Goal: Information Seeking & Learning: Check status

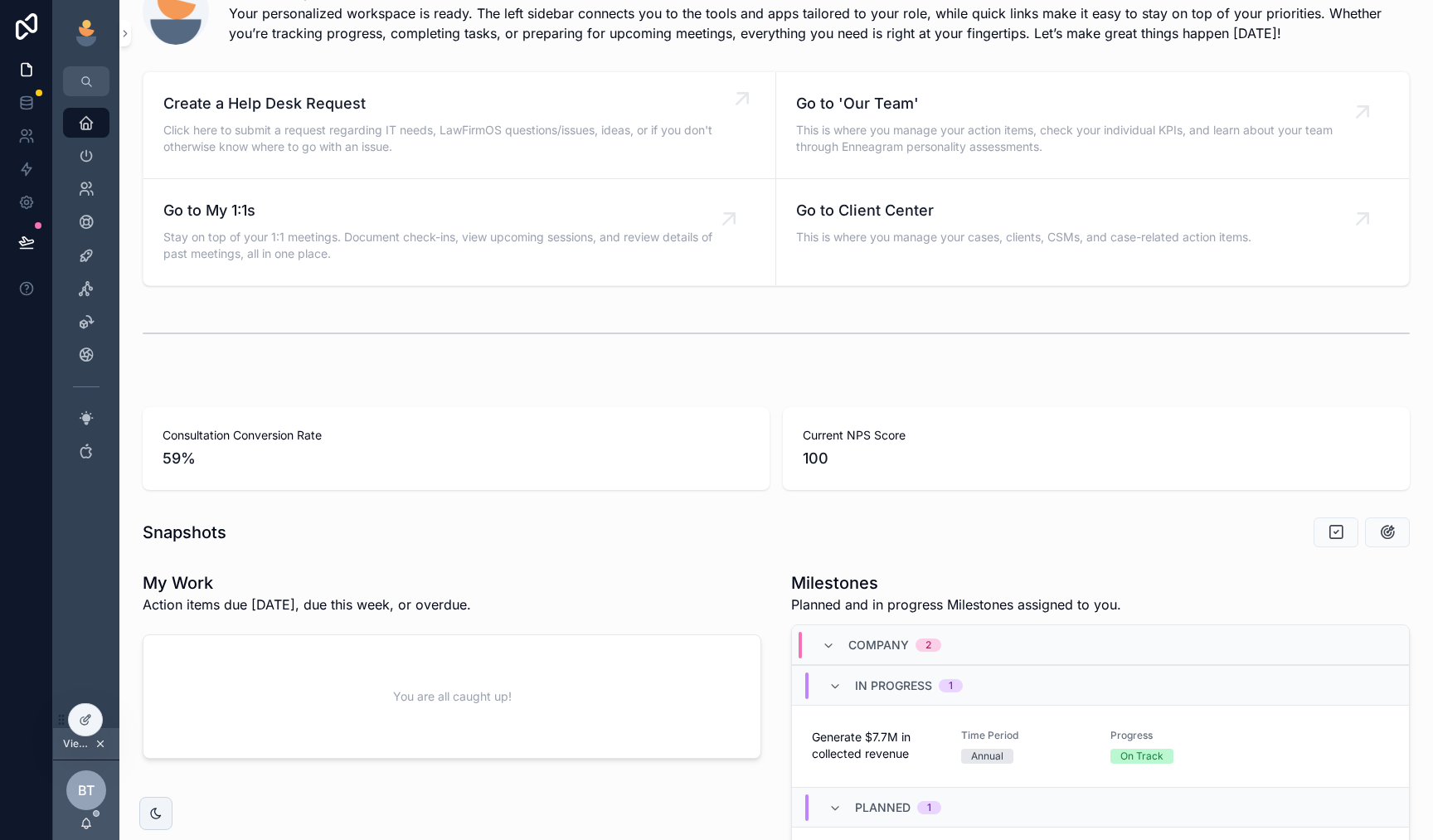
scroll to position [12, 0]
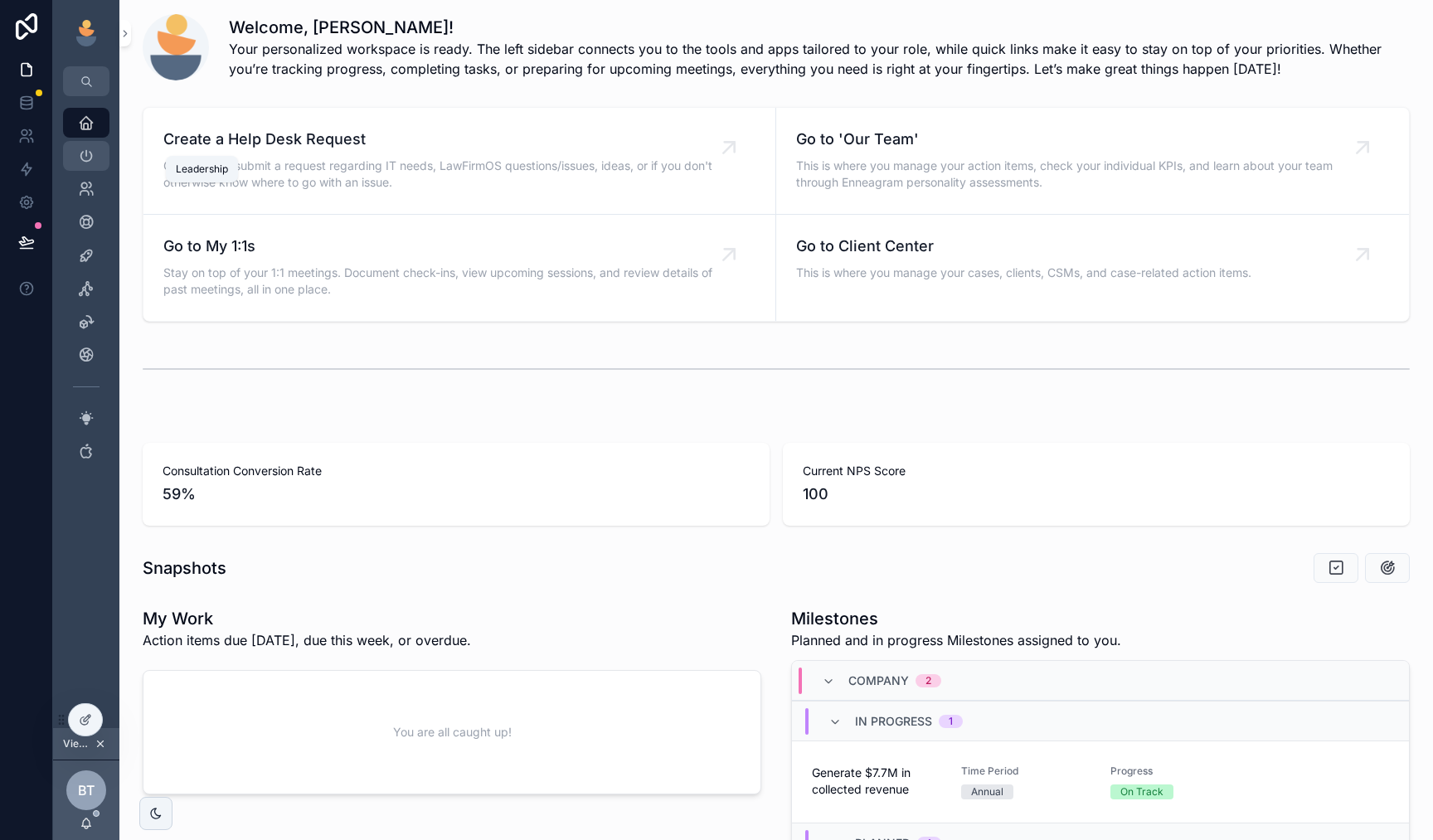
click at [86, 158] on icon "scrollable content" at bounding box center [86, 156] width 17 height 17
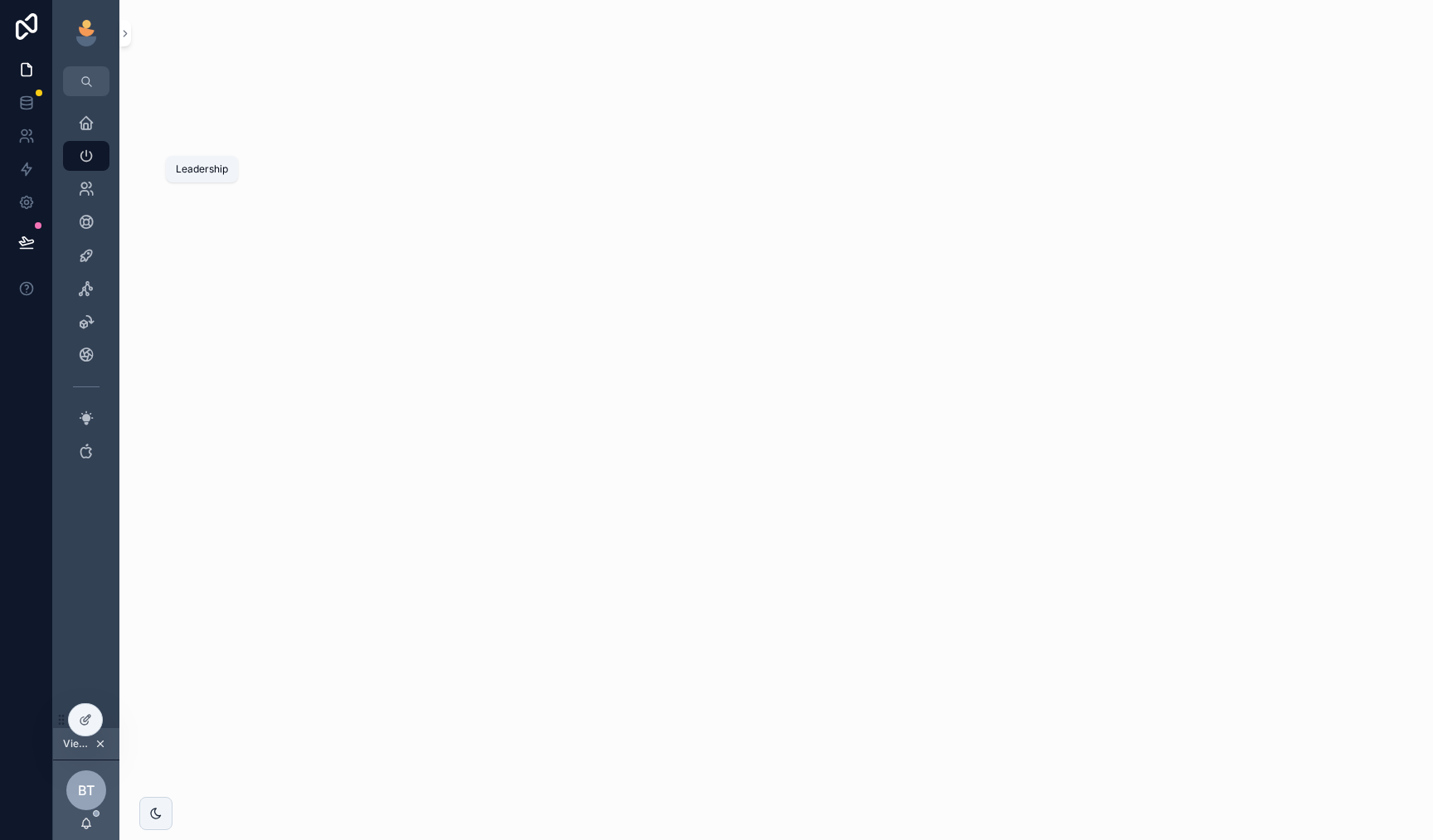
click at [86, 158] on icon "scrollable content" at bounding box center [86, 156] width 17 height 17
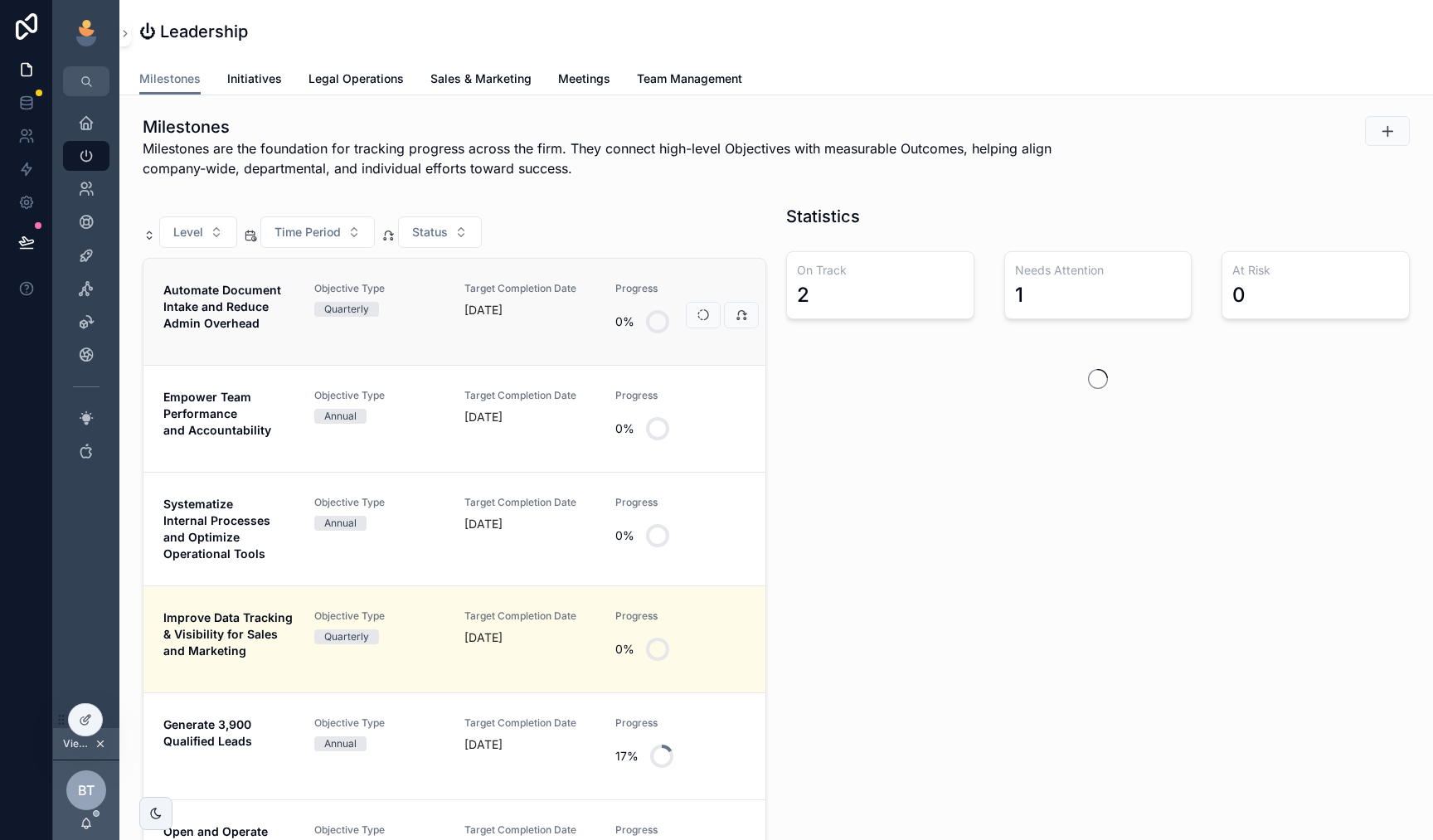
click at [421, 342] on link "Automate Document Intake and Reduce Admin Overhead Objective Type Quarterly Tar…" at bounding box center [455, 311] width 622 height 107
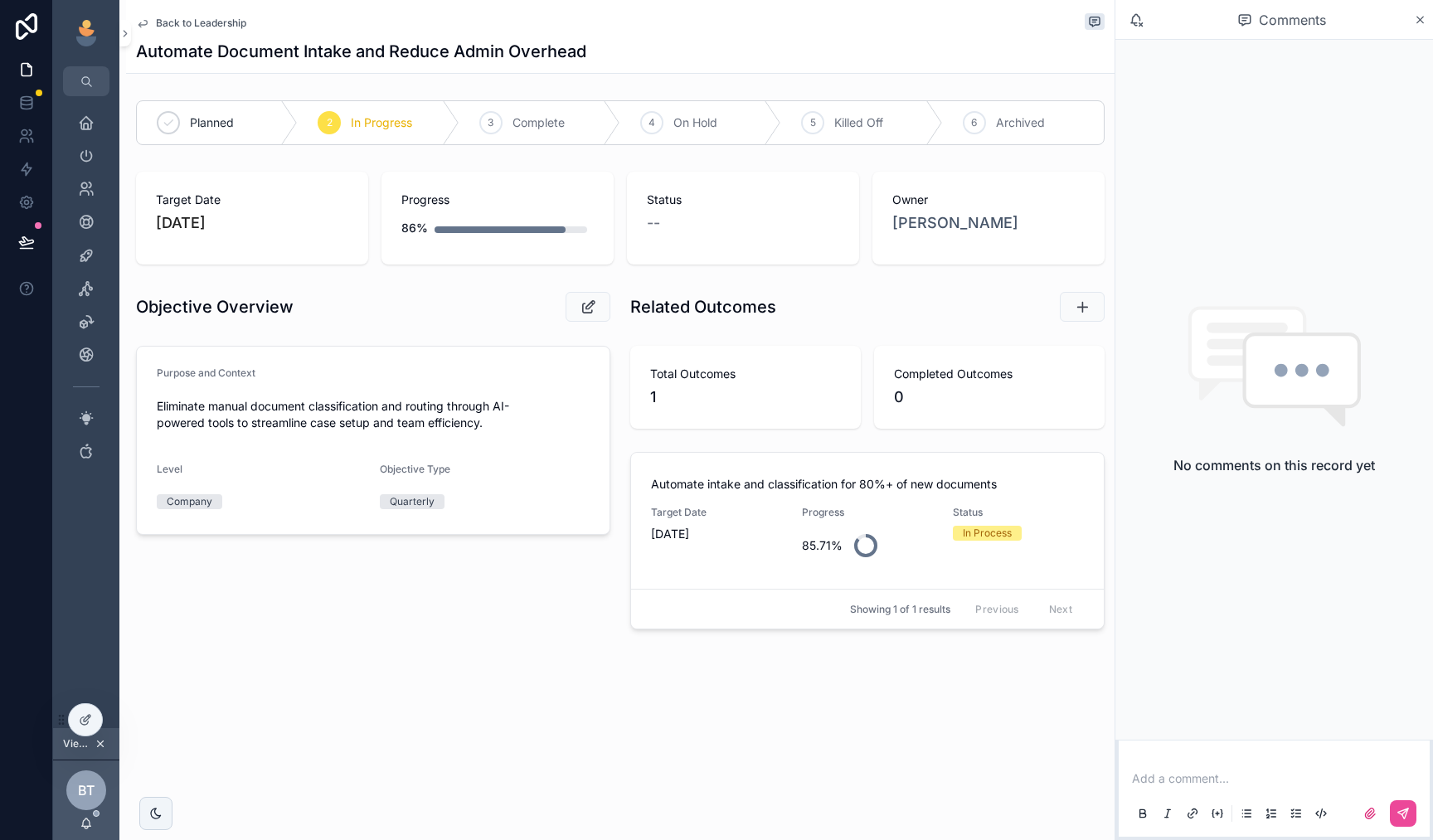
click at [179, 26] on span "Back to Leadership" at bounding box center [201, 23] width 91 height 13
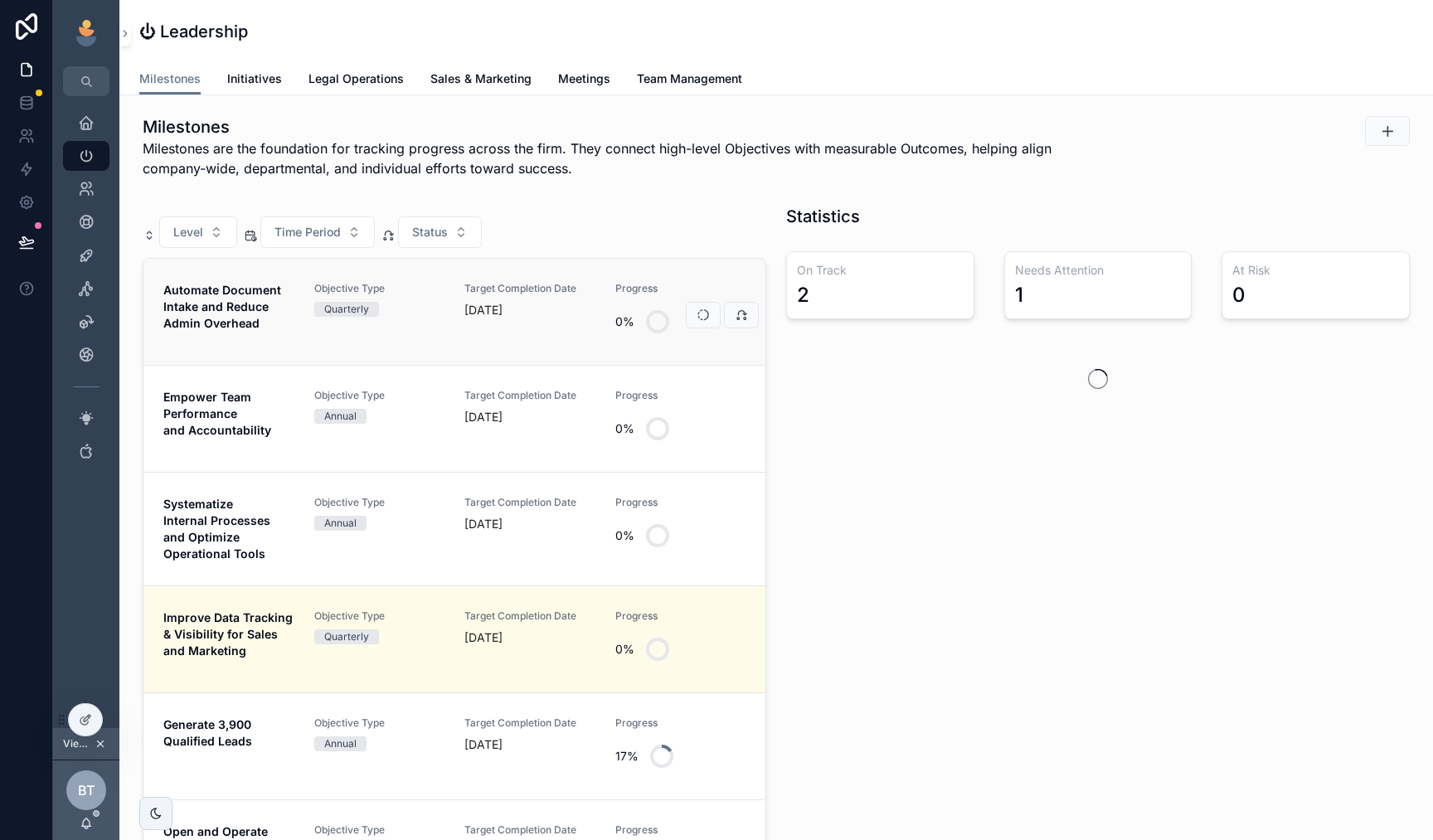
click at [393, 322] on div "Objective Type Quarterly" at bounding box center [379, 311] width 131 height 59
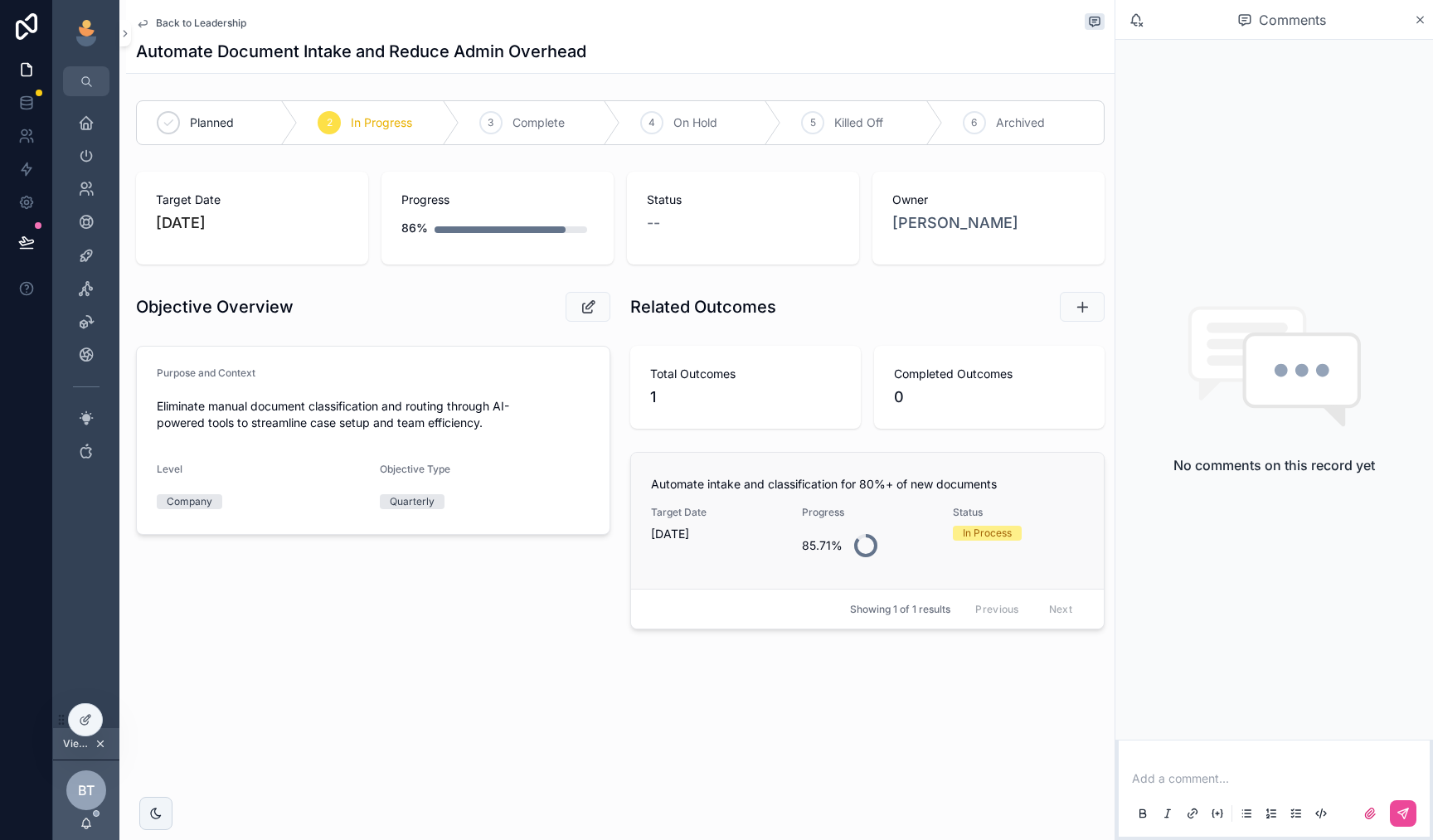
click at [896, 547] on div "85.71%" at bounding box center [867, 545] width 131 height 40
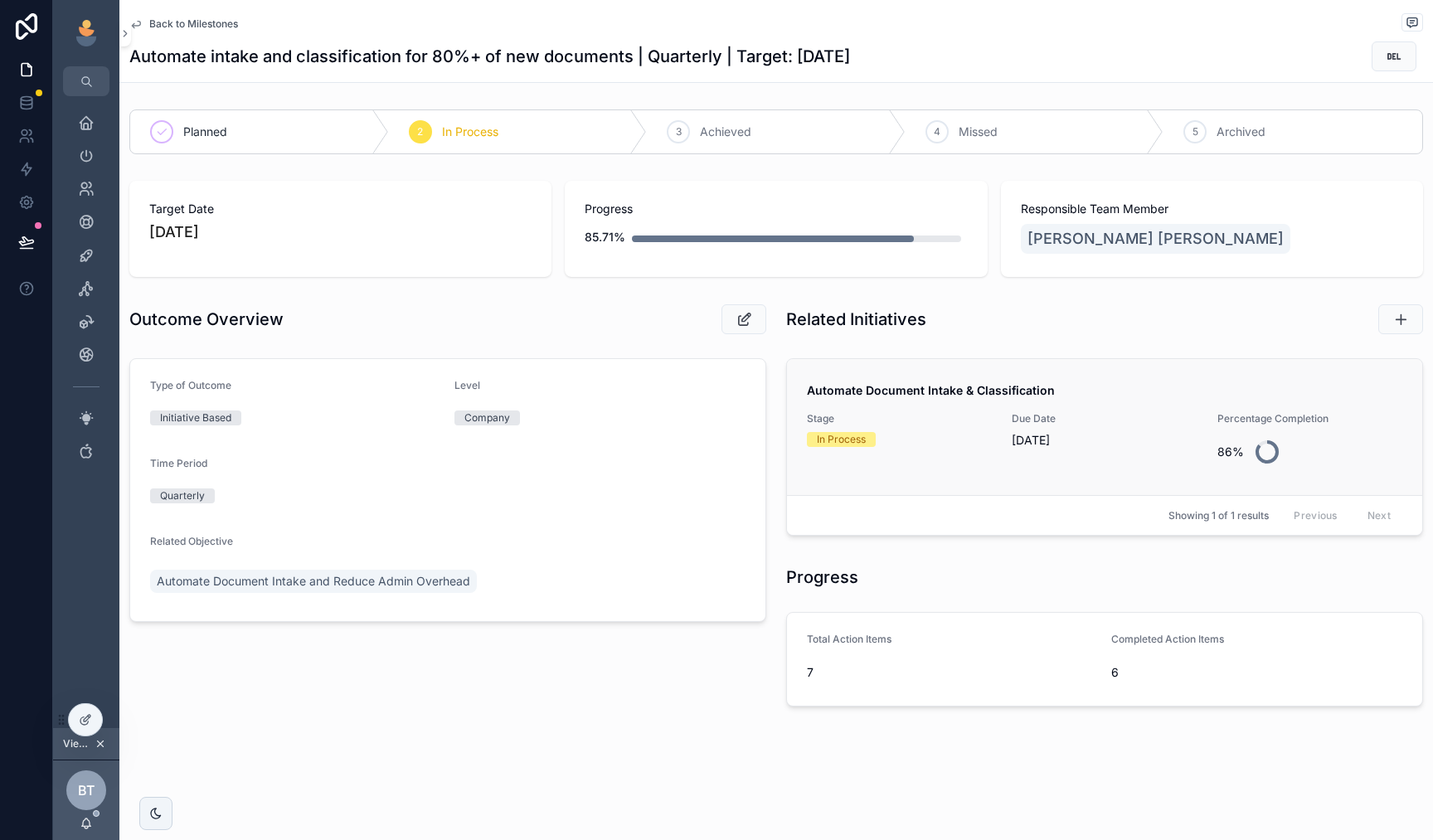
click at [937, 440] on div "In Process" at bounding box center [899, 440] width 185 height 15
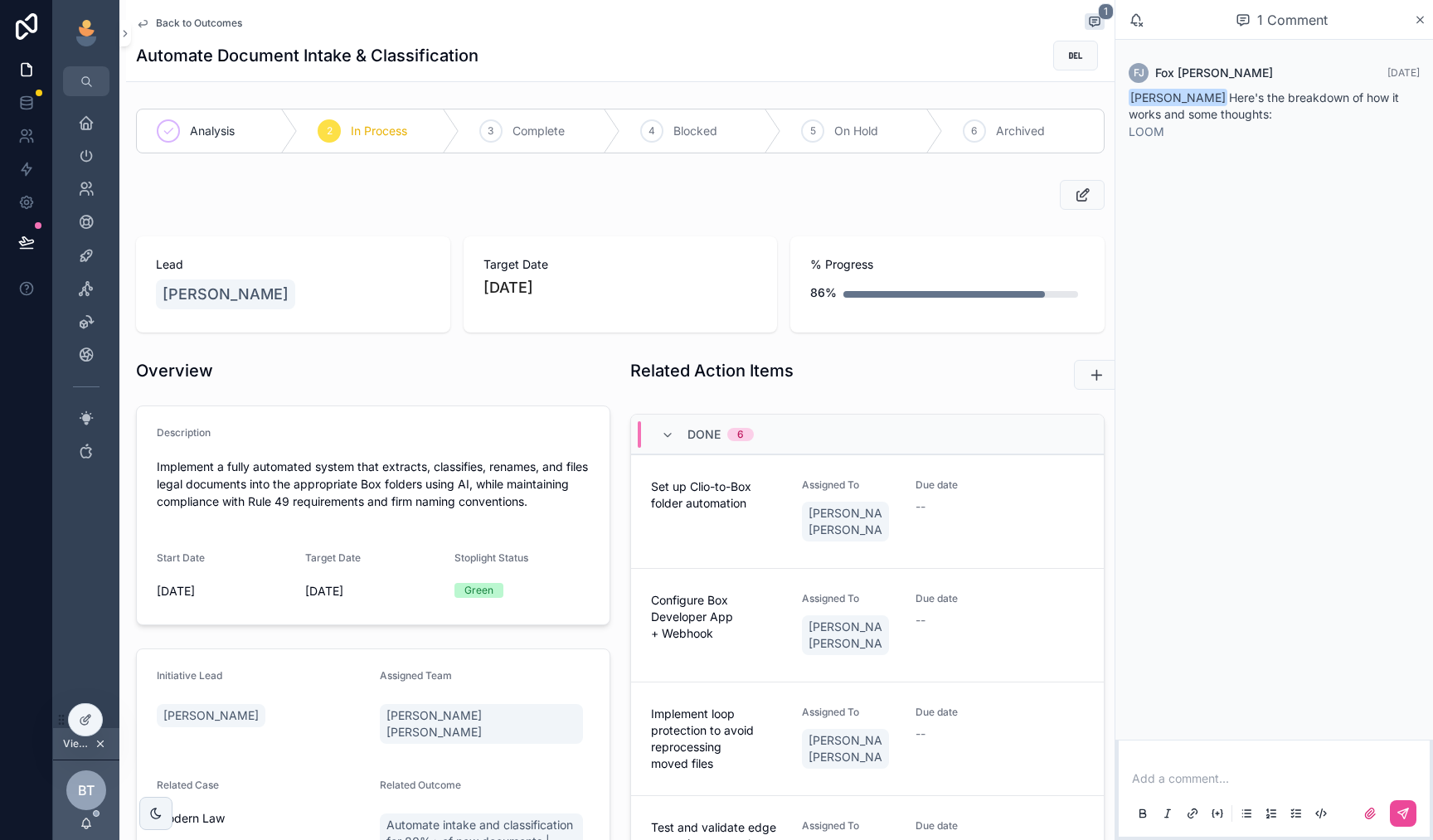
click at [214, 25] on span "Back to Outcomes" at bounding box center [198, 23] width 86 height 13
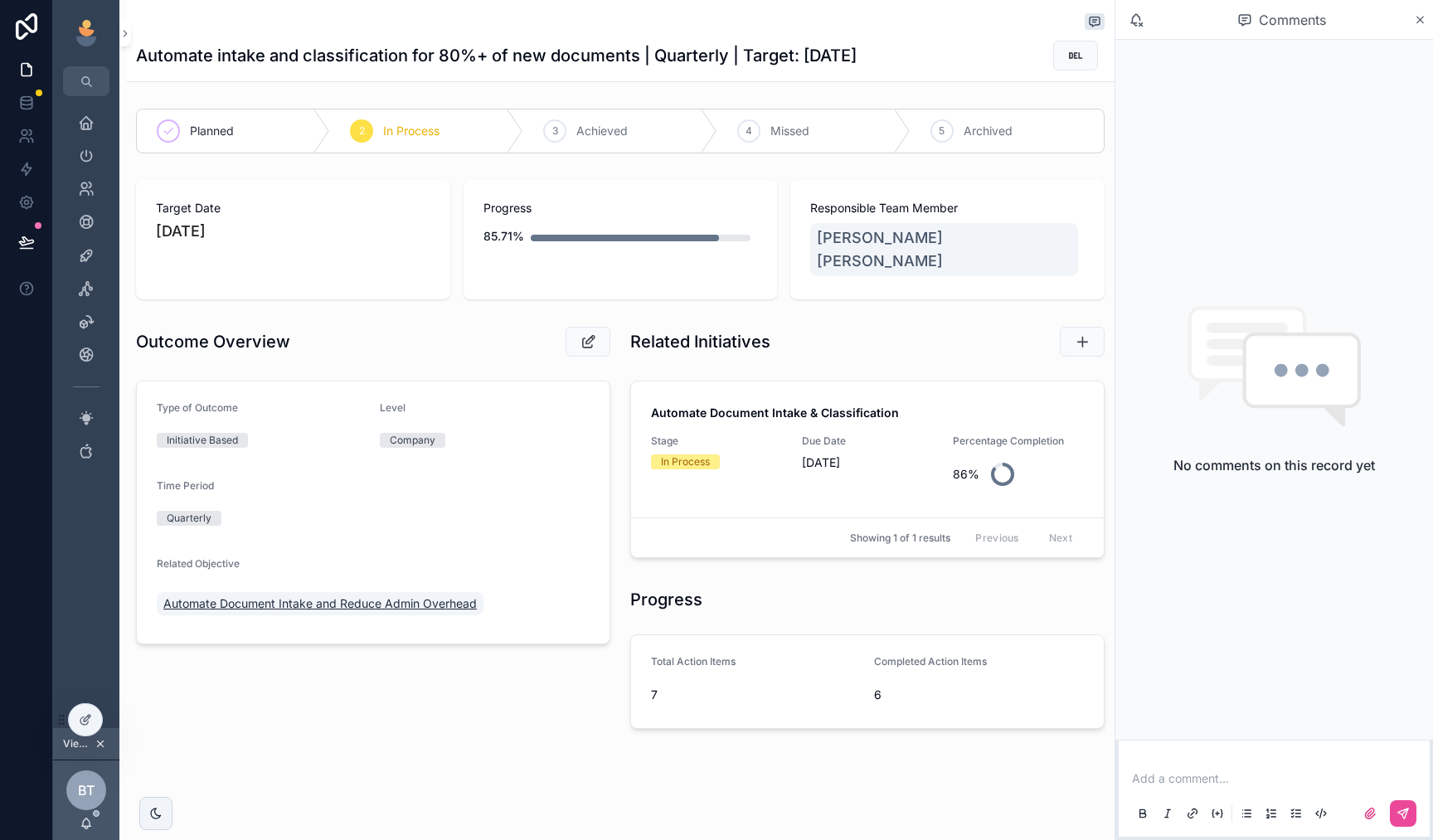
click at [318, 596] on span "Automate Document Intake and Reduce Admin Overhead" at bounding box center [320, 604] width 313 height 17
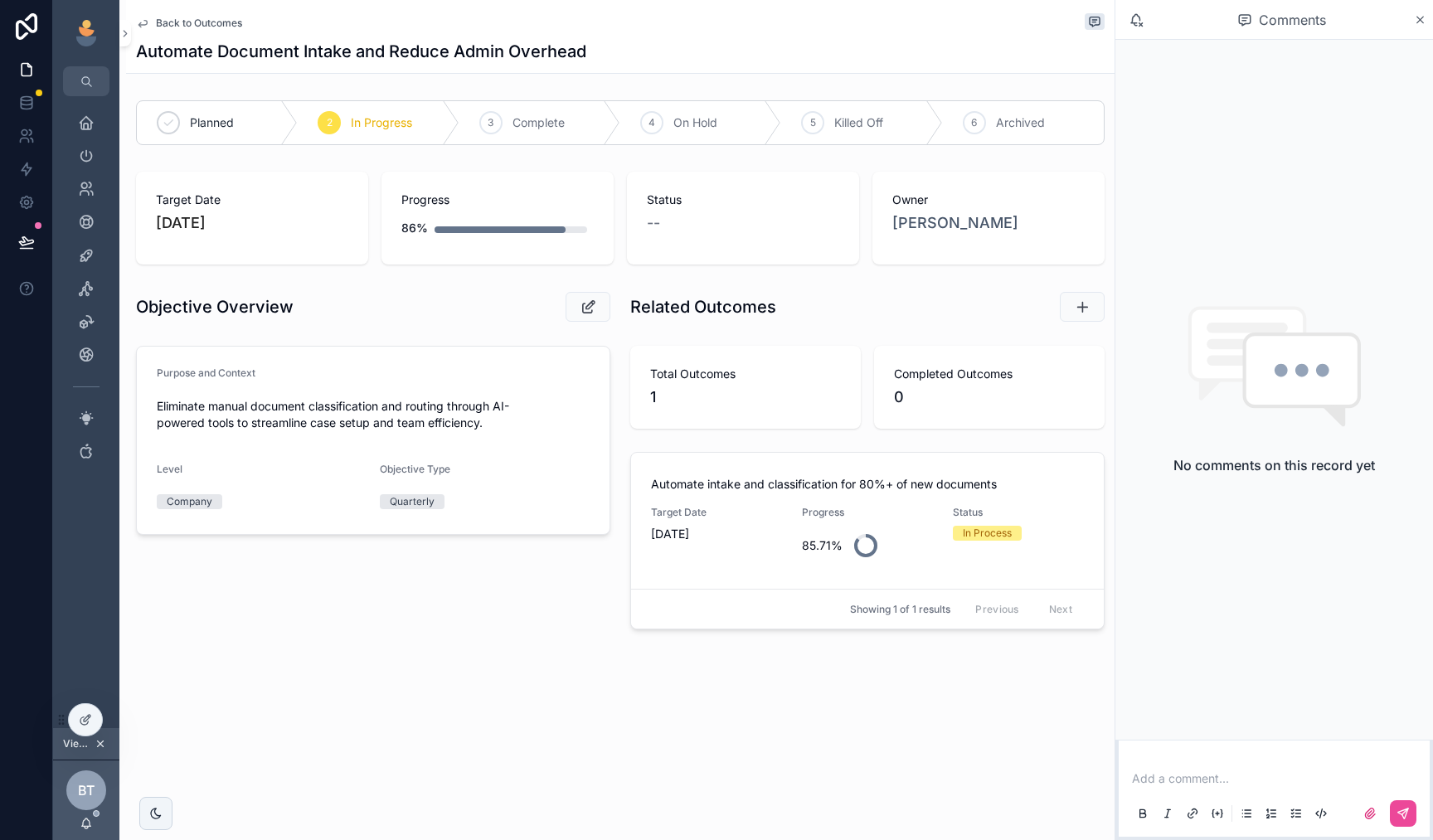
click at [210, 20] on span "Back to Outcomes" at bounding box center [198, 23] width 86 height 13
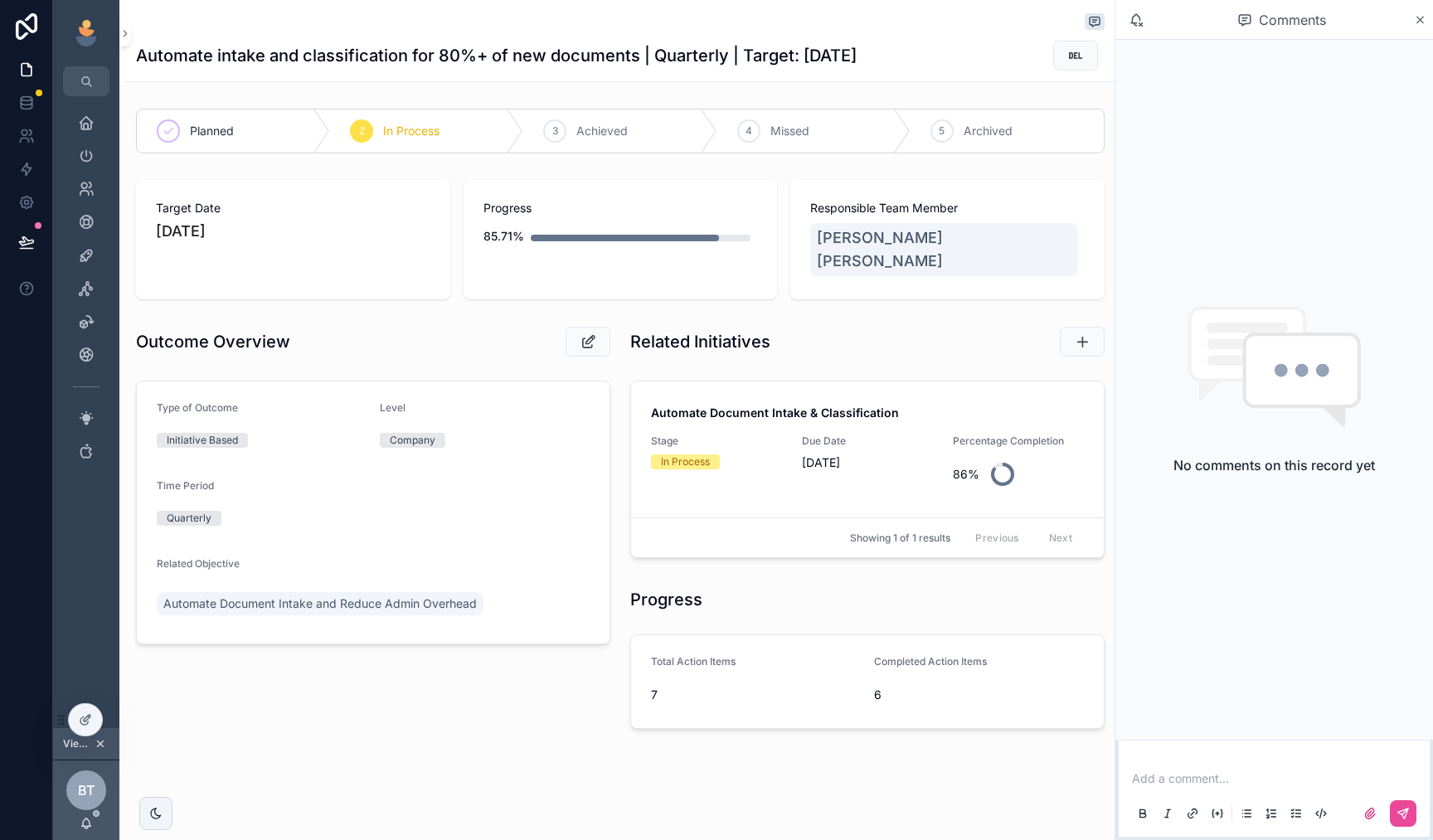
click at [255, 31] on div "scrollable content" at bounding box center [621, 22] width 969 height 19
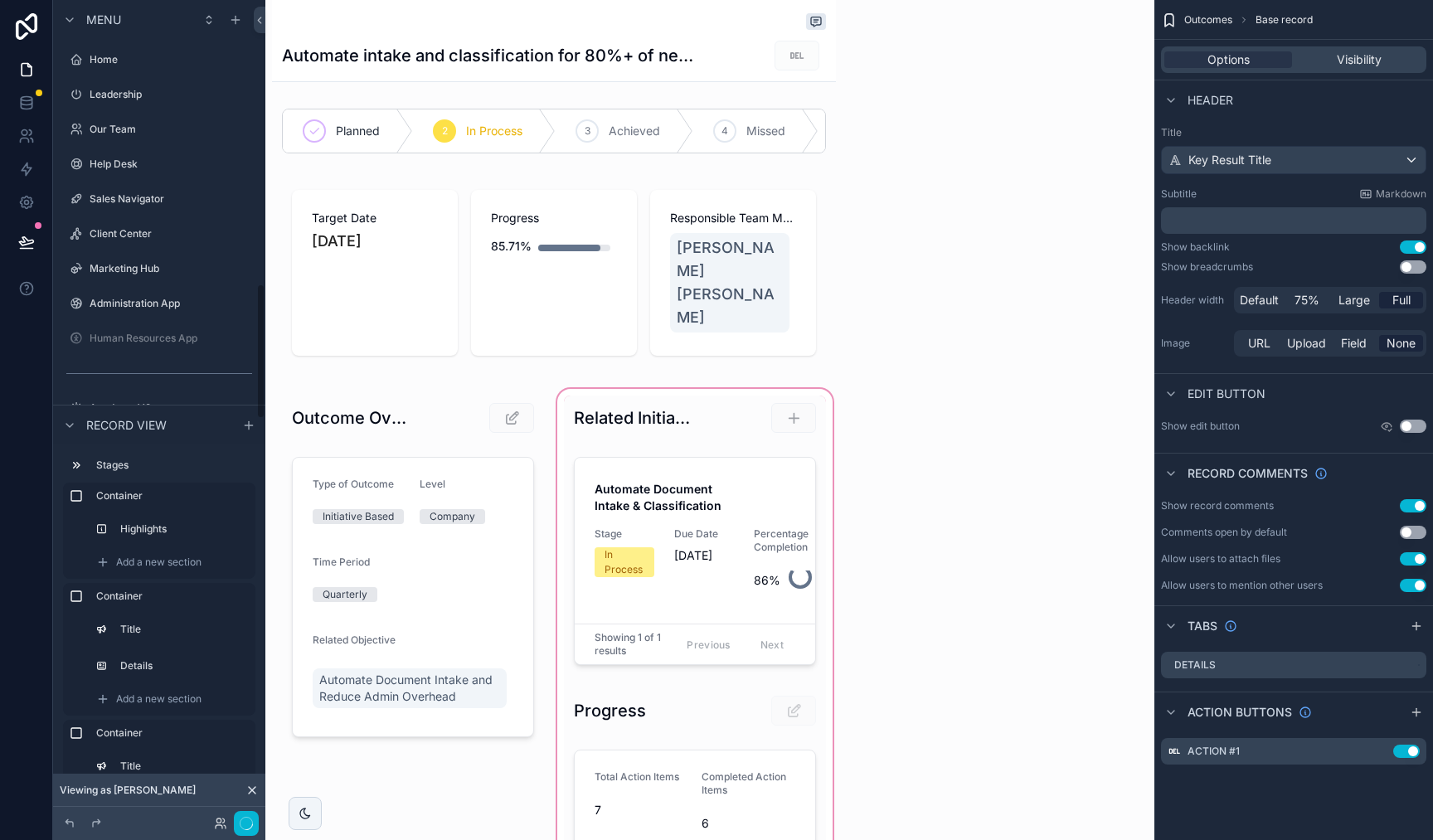
scroll to position [1720, 0]
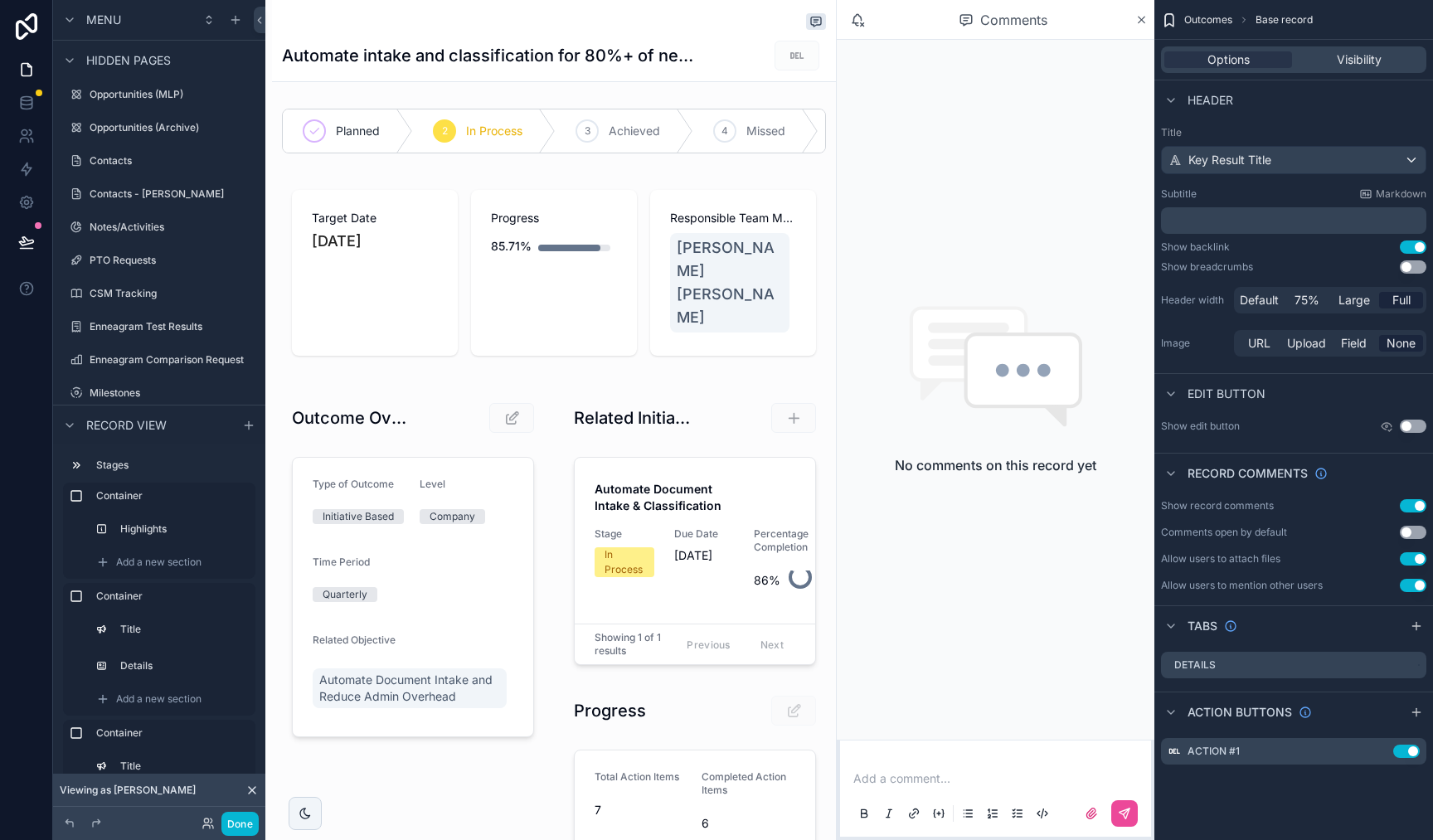
click at [688, 31] on div "scrollable content" at bounding box center [553, 22] width 544 height 19
click at [1406, 270] on button "Use setting" at bounding box center [1414, 267] width 27 height 13
click at [1408, 268] on button "Use setting" at bounding box center [1414, 267] width 27 height 13
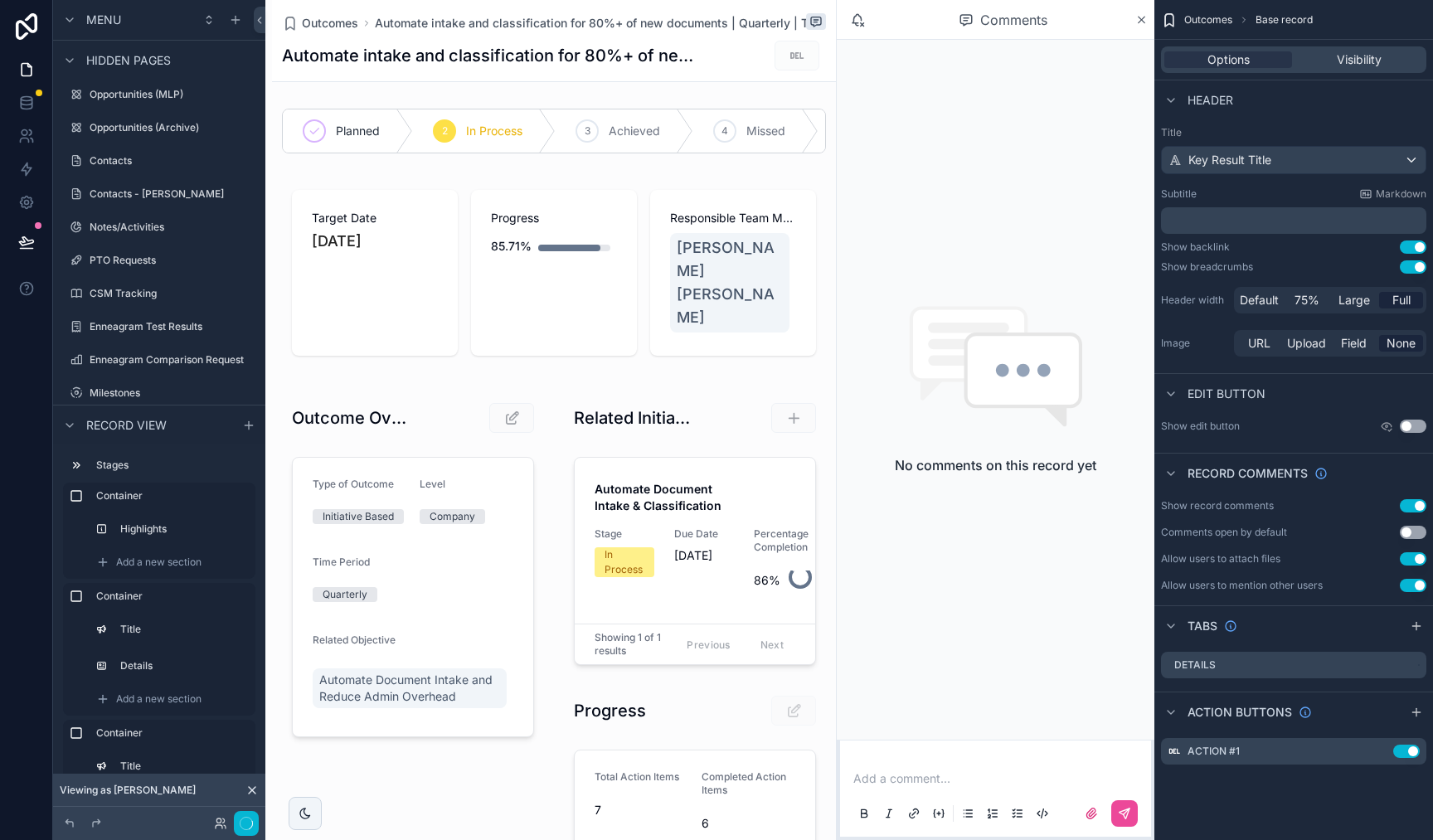
click at [1406, 264] on button "Use setting" at bounding box center [1414, 267] width 27 height 13
click at [1406, 250] on button "Use setting" at bounding box center [1414, 247] width 27 height 13
click at [242, 829] on button "Done" at bounding box center [240, 824] width 37 height 24
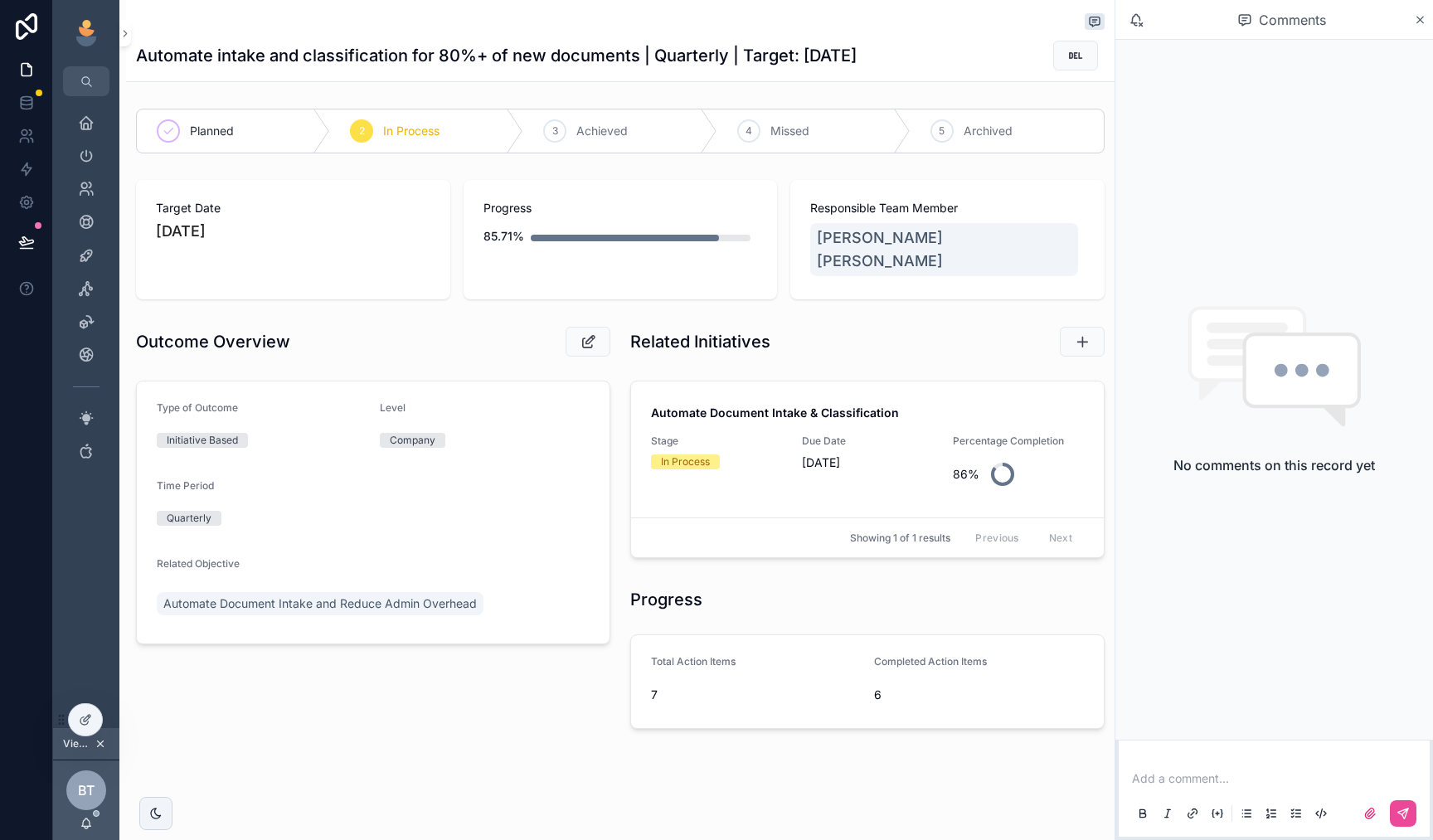
click at [211, 28] on div "scrollable content" at bounding box center [621, 22] width 969 height 19
click at [129, 39] on icon "scrollable content" at bounding box center [125, 33] width 12 height 12
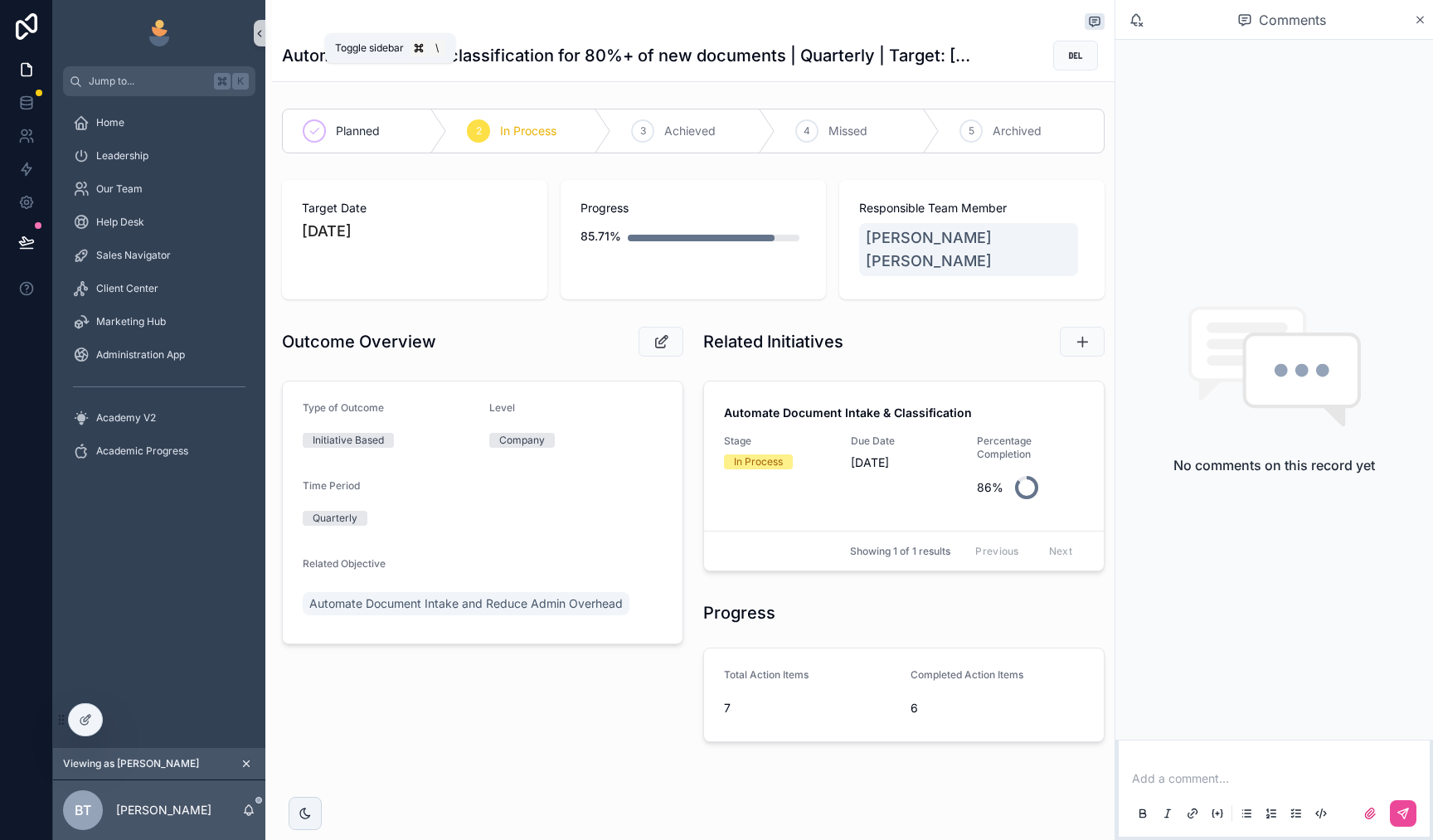
click at [258, 30] on icon "scrollable content" at bounding box center [259, 33] width 12 height 12
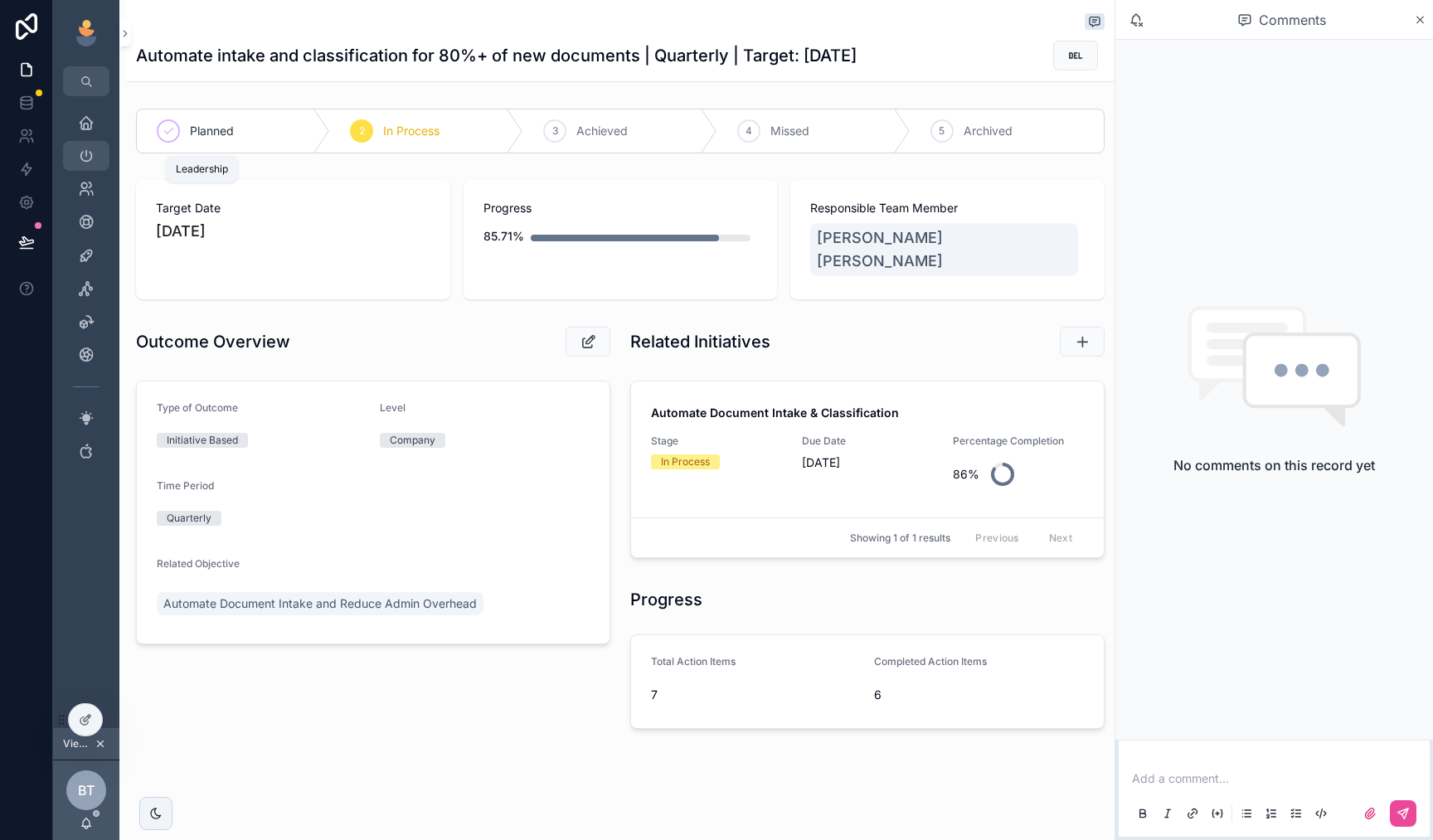
click at [94, 150] on icon "scrollable content" at bounding box center [86, 156] width 17 height 17
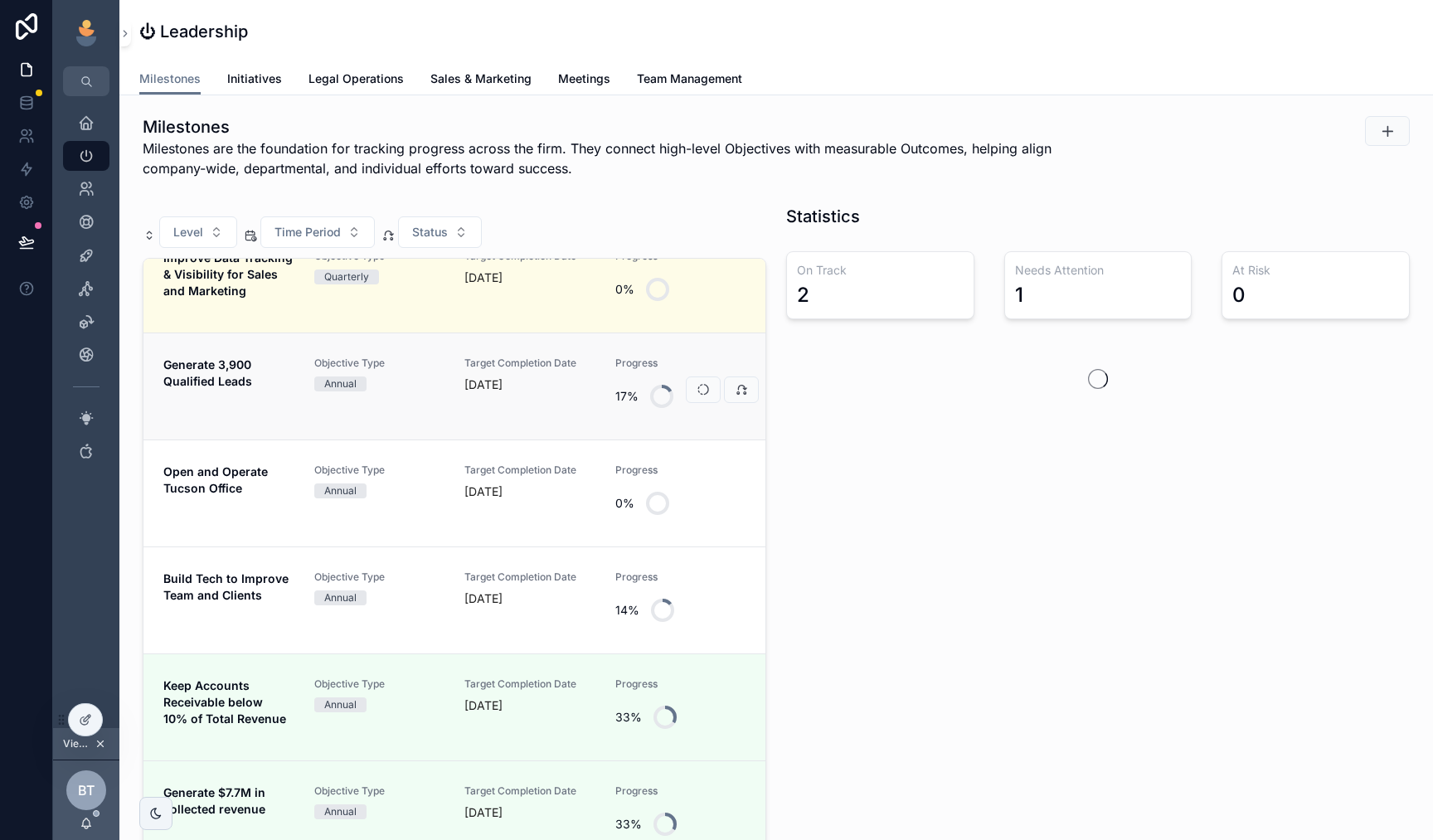
scroll to position [377, 0]
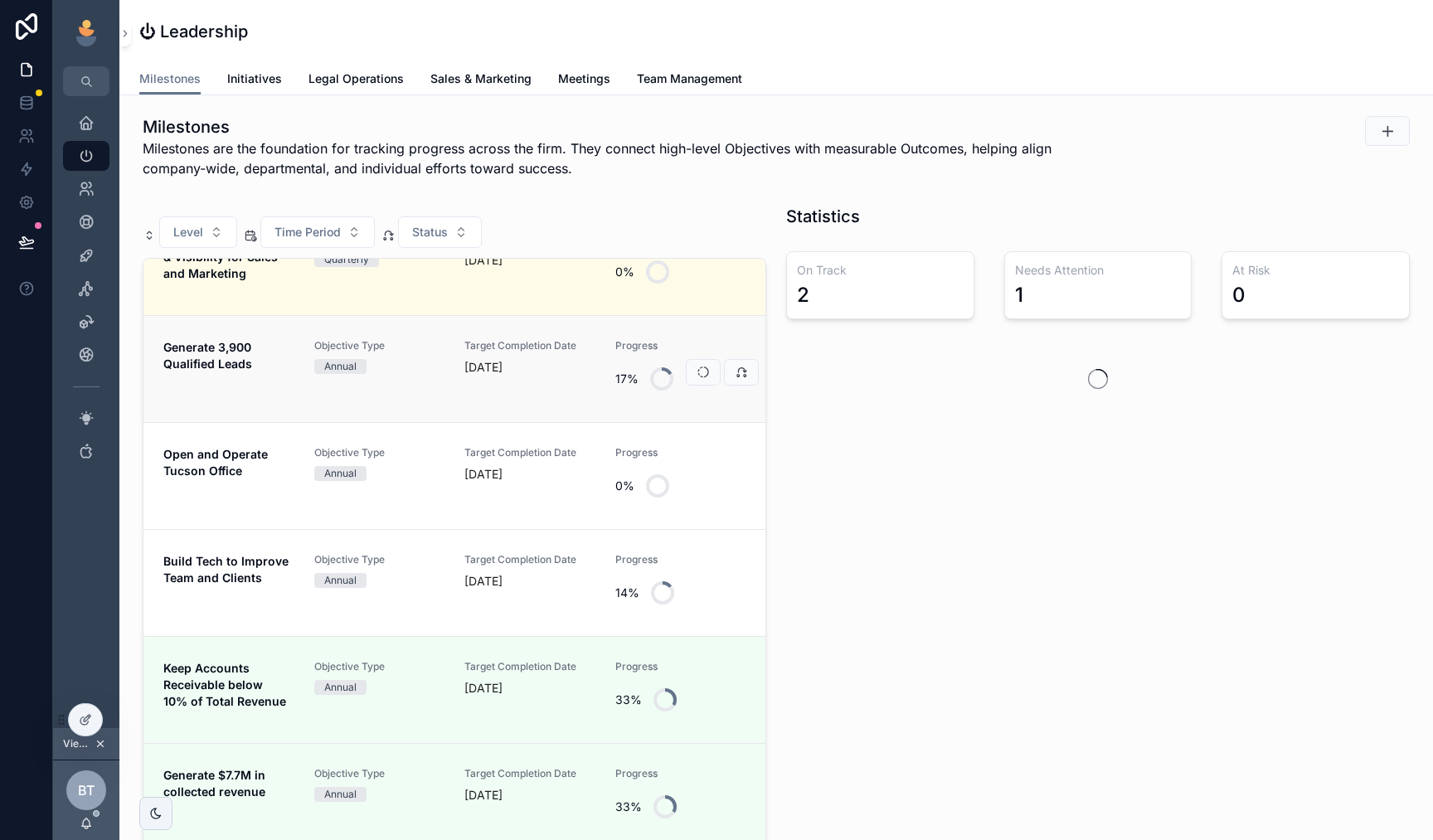
click at [275, 407] on link "Generate 3,900 Qualified Leads Objective Type Annual Target Completion Date [DA…" at bounding box center [455, 369] width 622 height 107
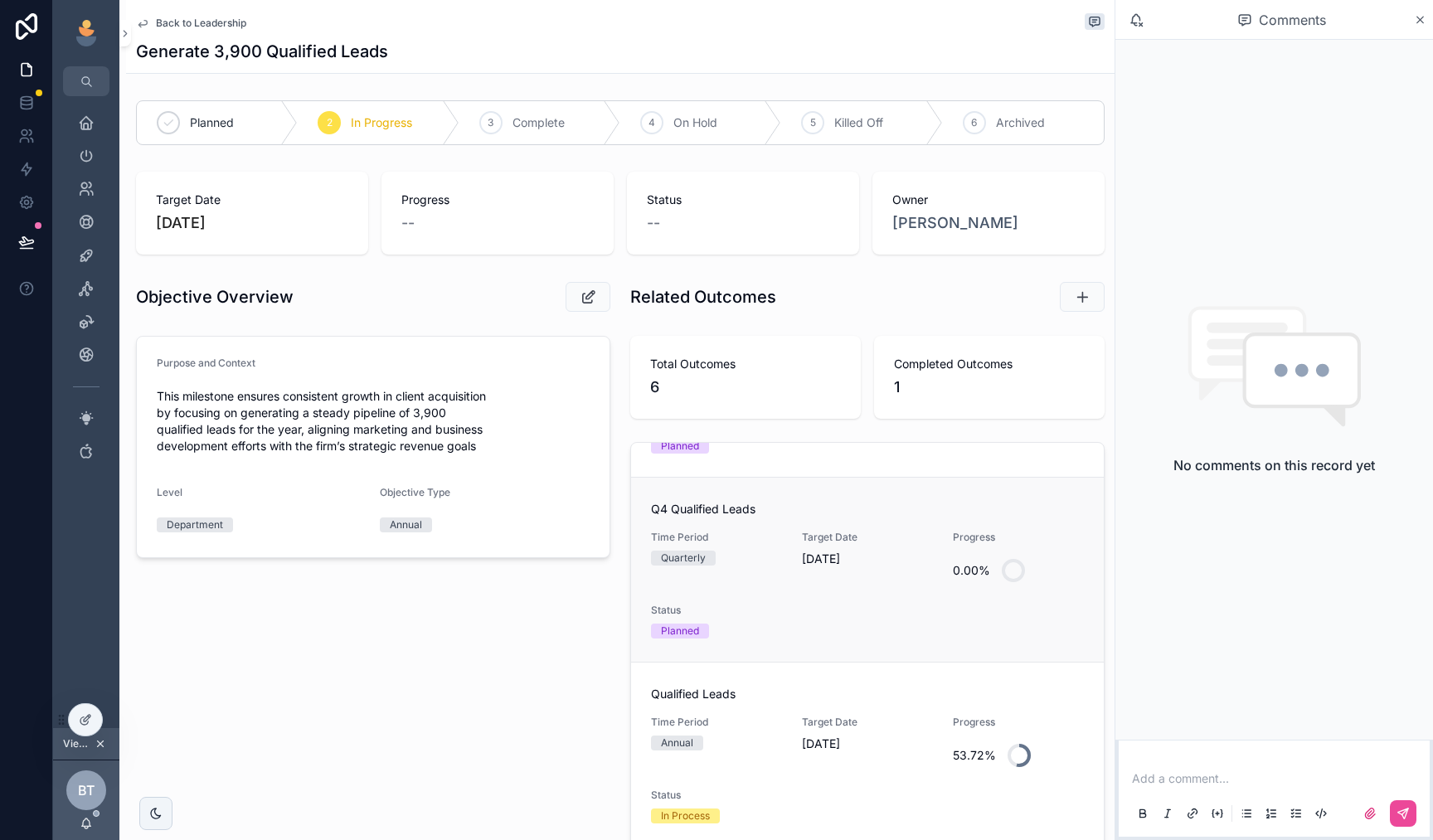
scroll to position [520, 0]
click at [893, 707] on div "Qualified Leads Time Period Annual Target Date [DATE] Progress 53.72% Status In…" at bounding box center [867, 755] width 433 height 138
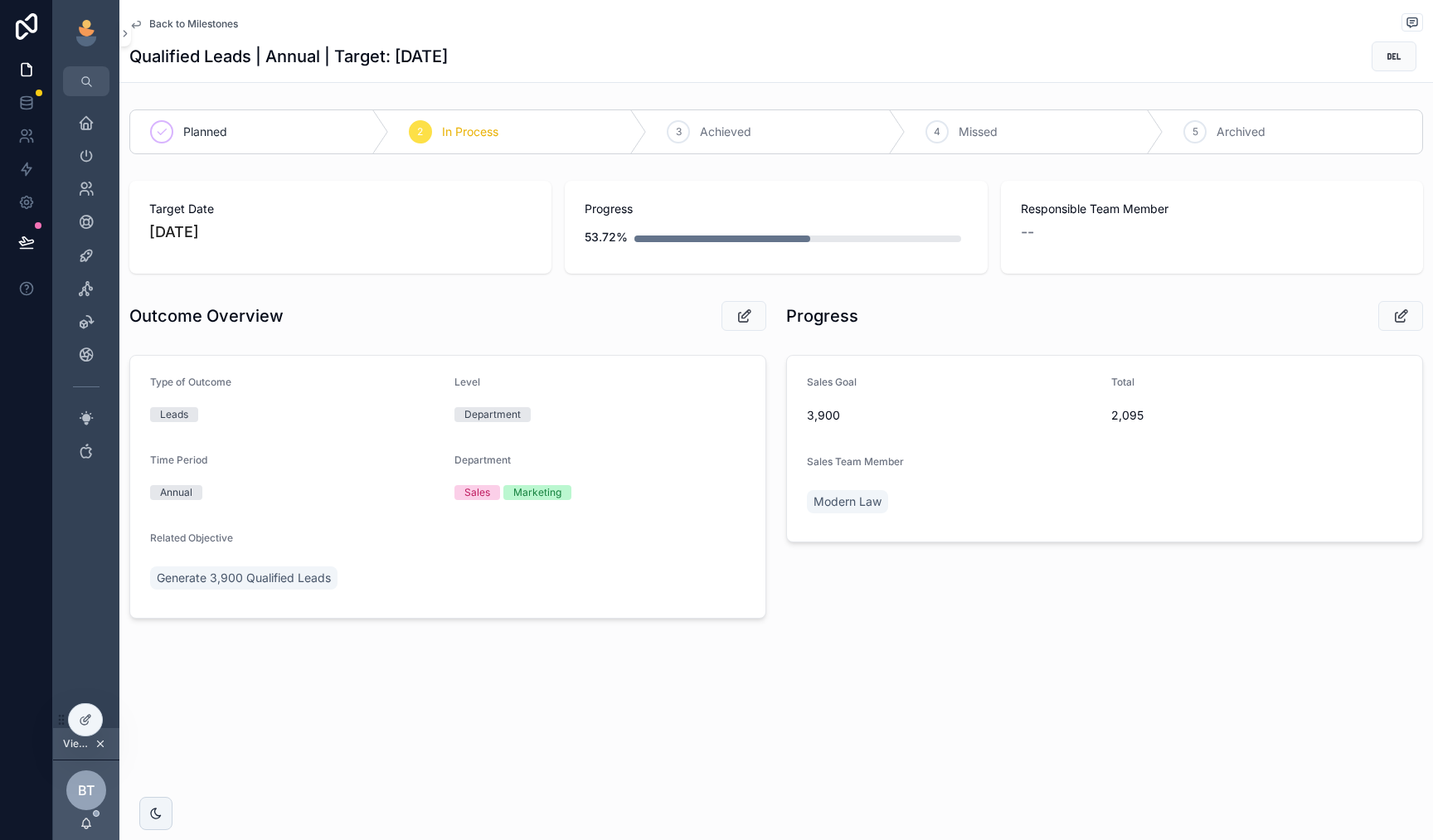
click at [186, 27] on span "Back to Milestones" at bounding box center [194, 24] width 89 height 13
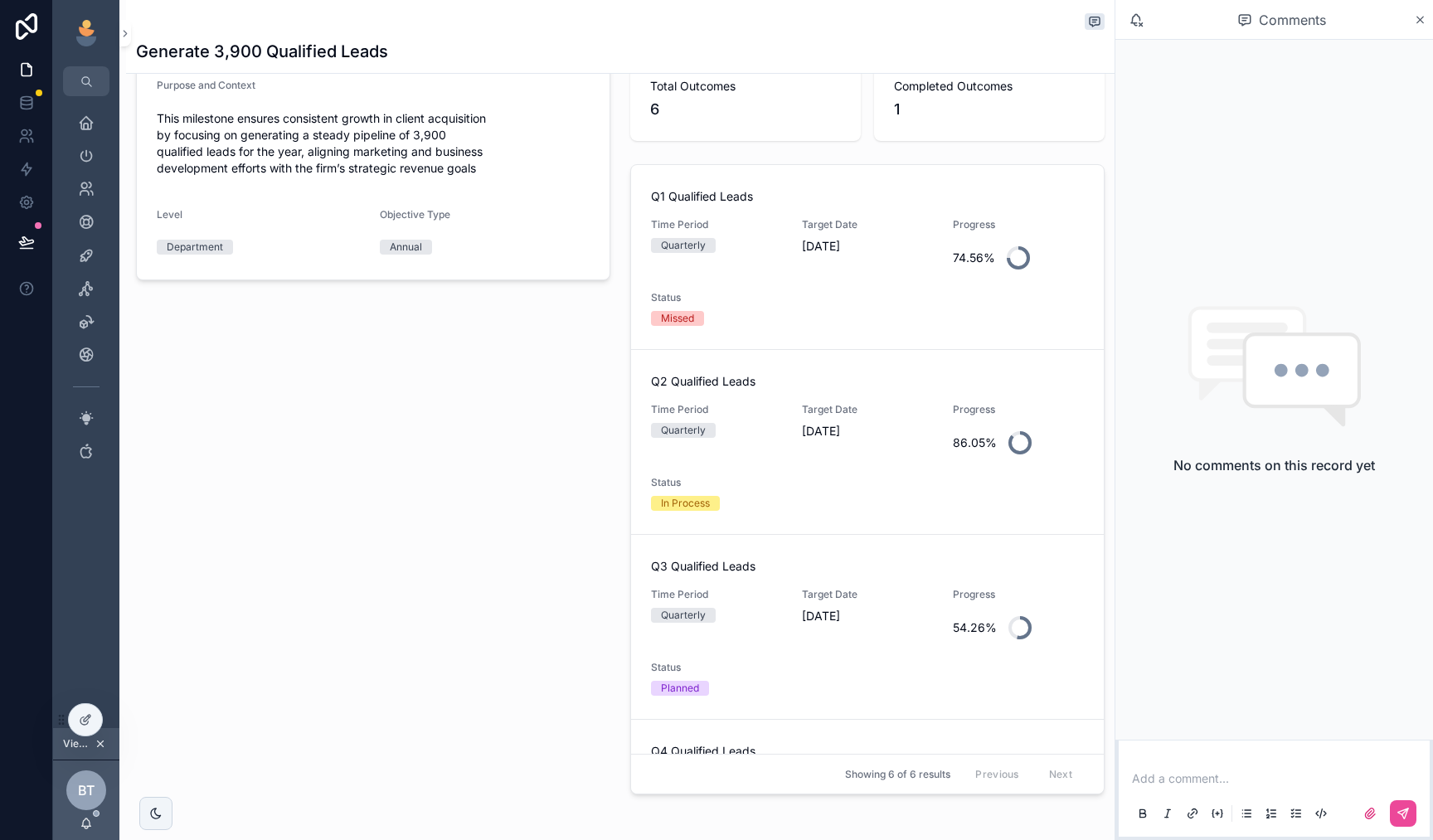
click at [627, 607] on div "Q1 Qualified Leads Time Period Quarterly Target Date [DATE] Progress 74.56% Sta…" at bounding box center [868, 483] width 495 height 650
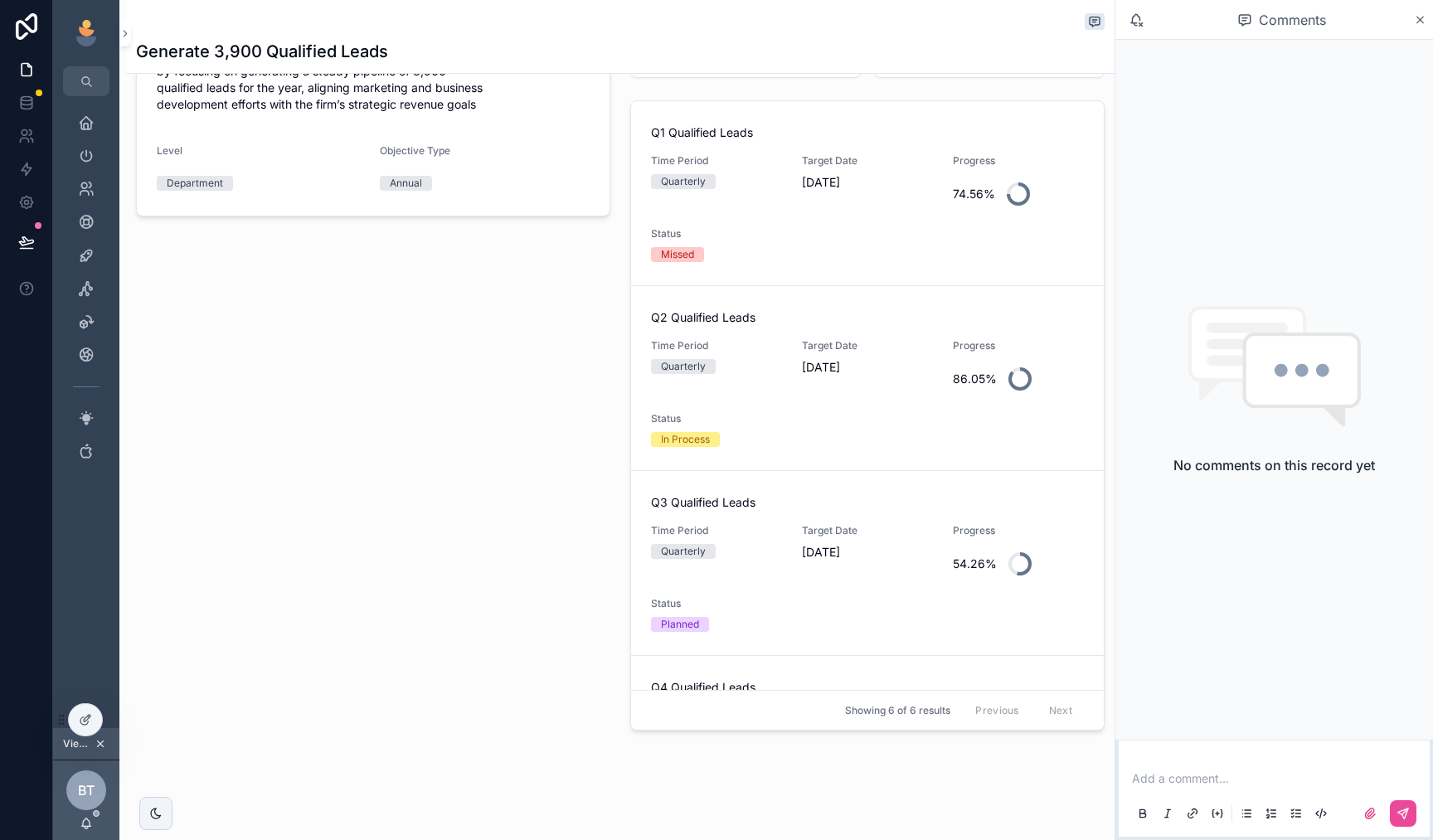
scroll to position [343, 0]
click at [776, 413] on div "Q2 Qualified Leads Time Period Quarterly Target Date [DATE] Progress 86.05% Sta…" at bounding box center [867, 377] width 433 height 138
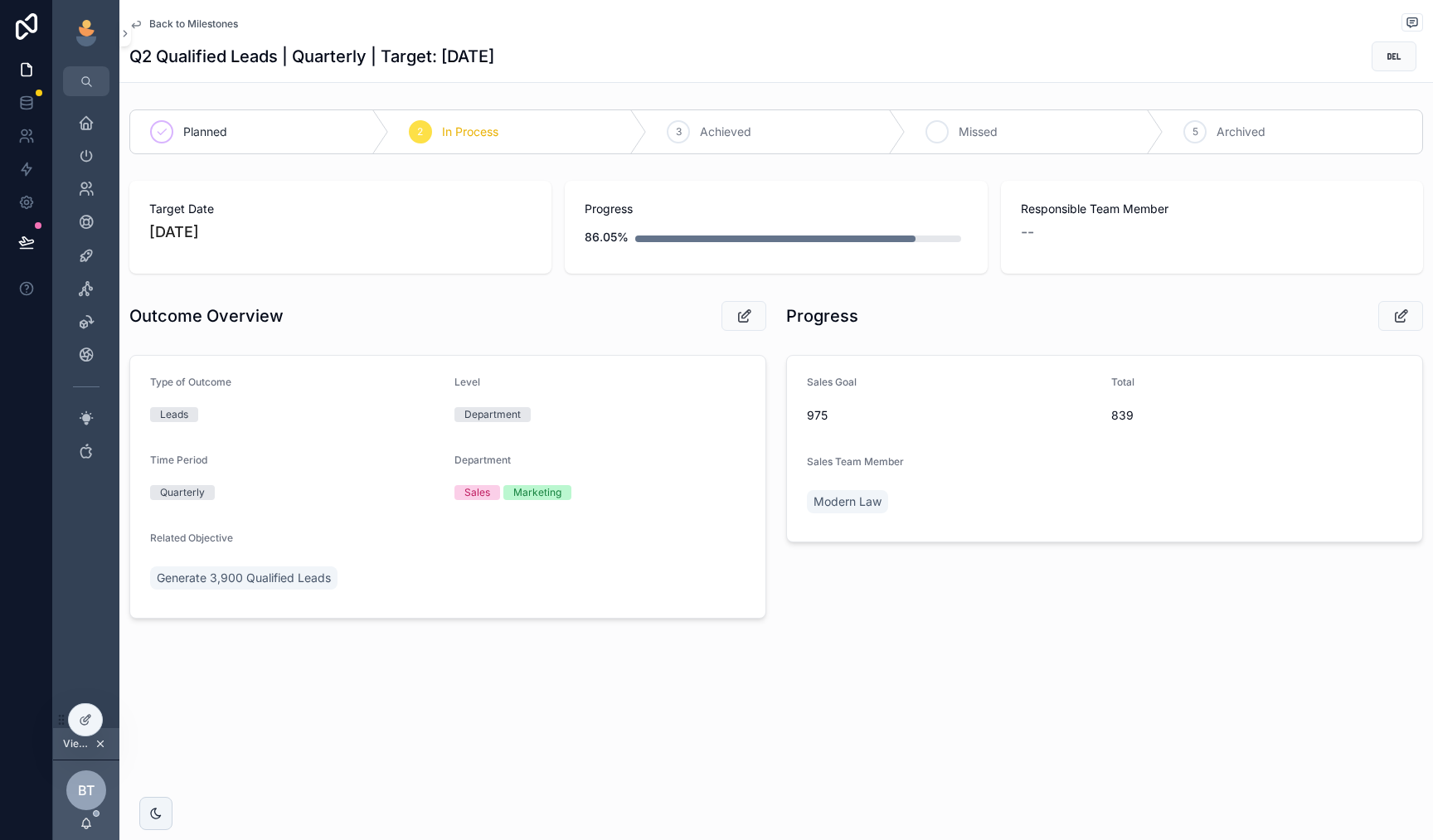
click at [933, 123] on div "4" at bounding box center [936, 132] width 23 height 23
click at [197, 20] on span "Back to Milestones" at bounding box center [194, 24] width 89 height 13
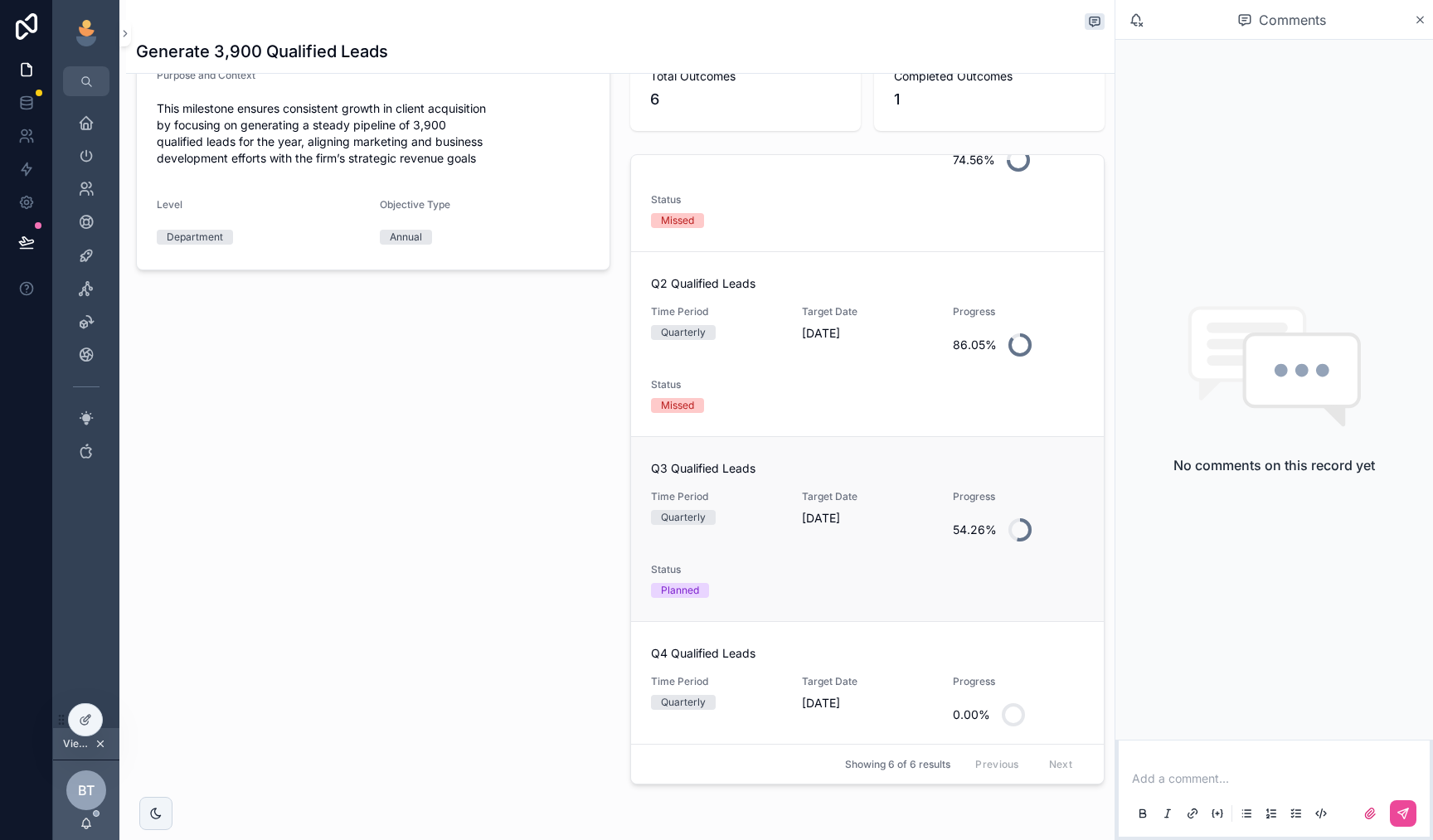
scroll to position [132, 0]
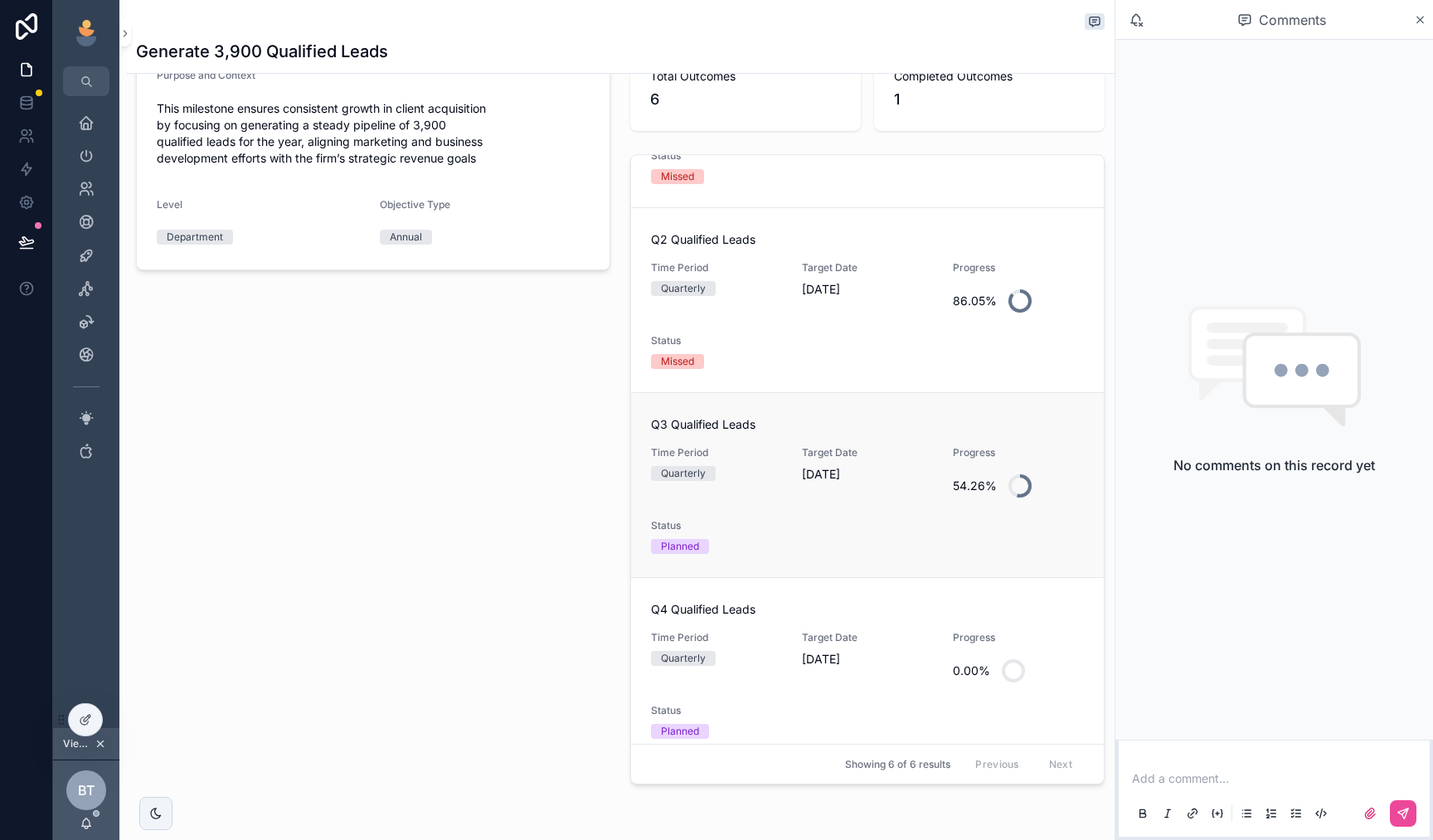
click at [811, 528] on div "Q3 Qualified Leads Time Period Quarterly Target Date [DATE] Progress 54.26% Sta…" at bounding box center [867, 485] width 433 height 138
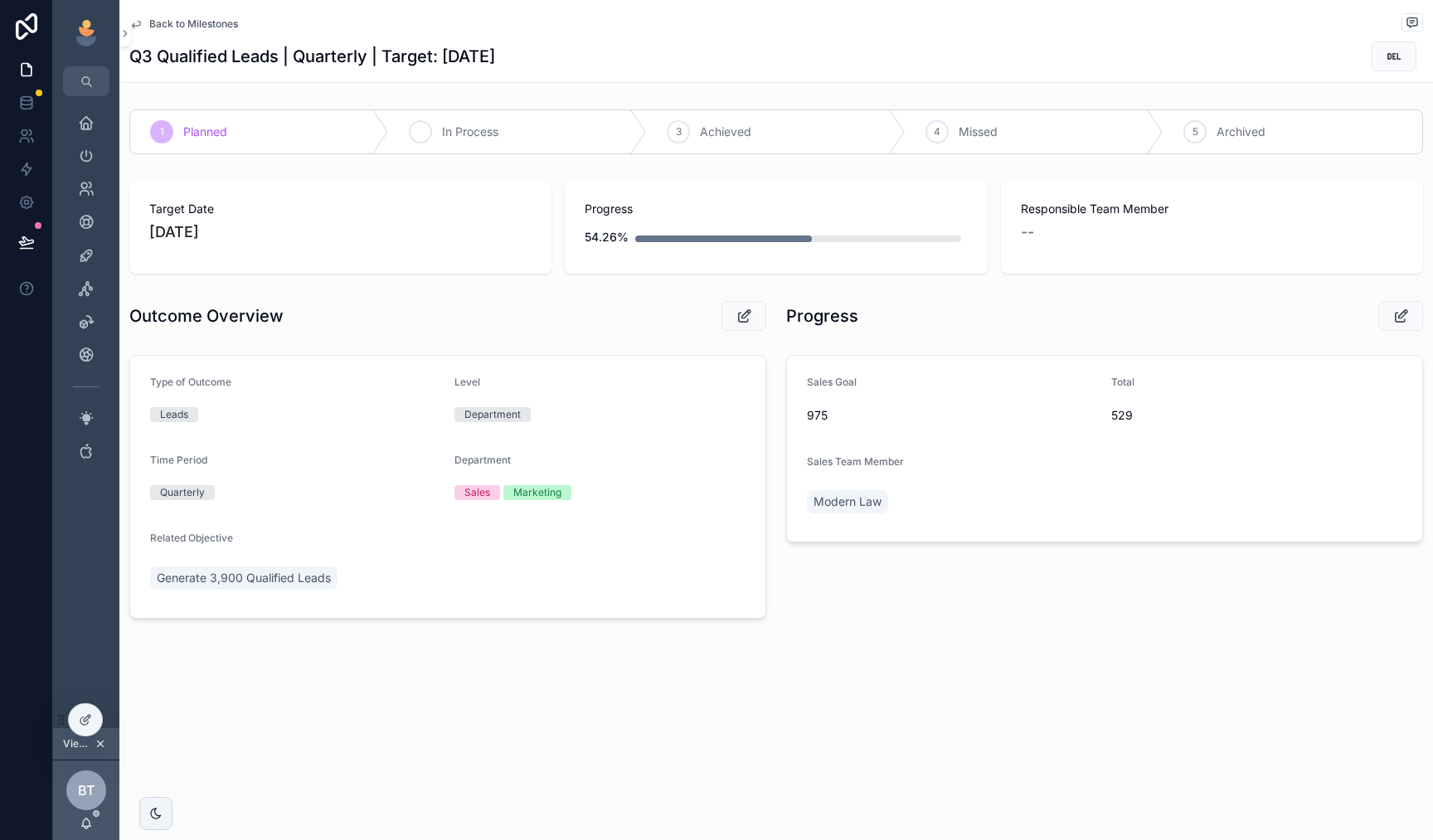
click at [435, 132] on div "2 In Process" at bounding box center [518, 132] width 258 height 44
click at [207, 30] on span "Back to Milestones" at bounding box center [194, 24] width 89 height 13
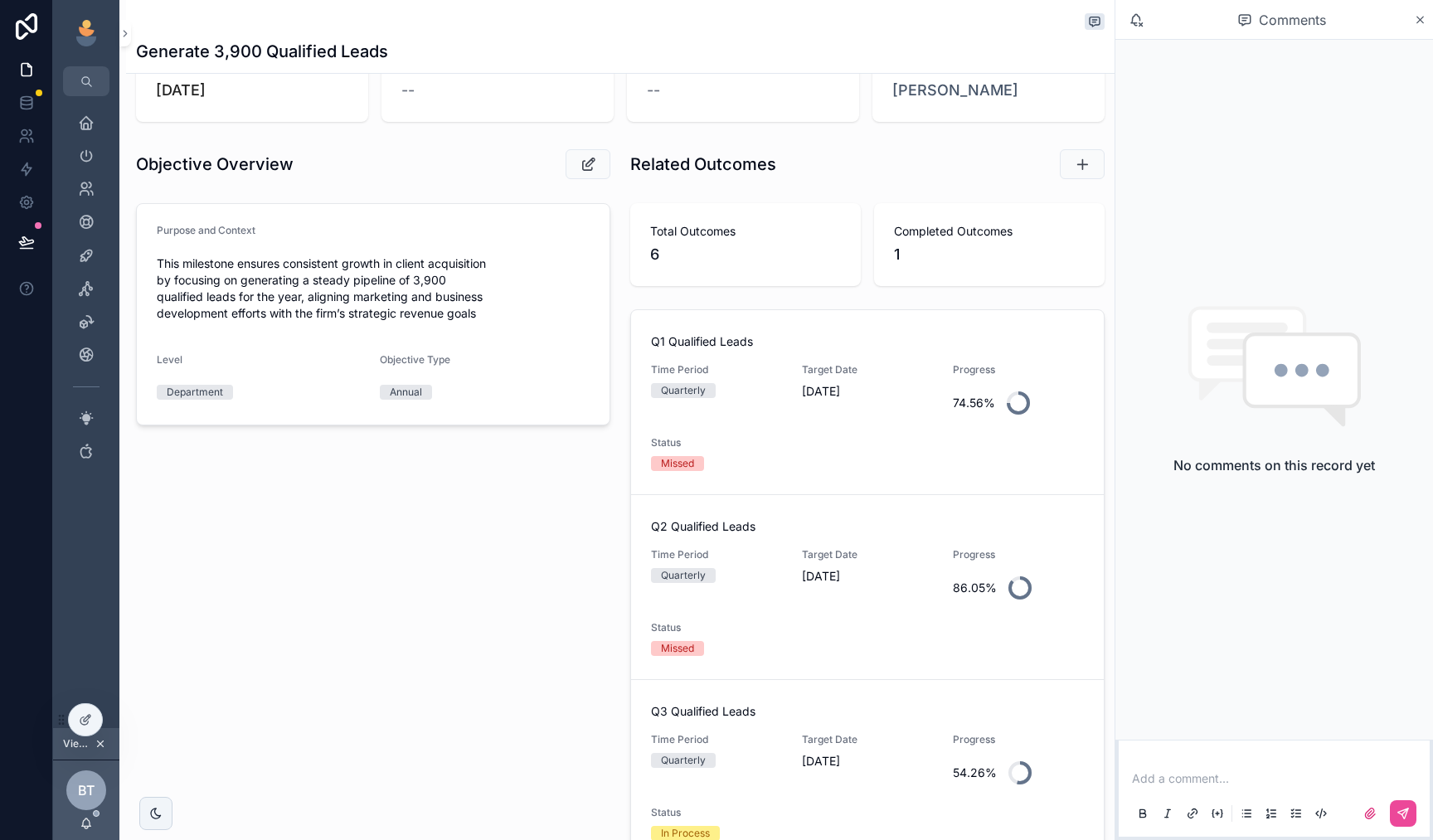
scroll to position [139, 0]
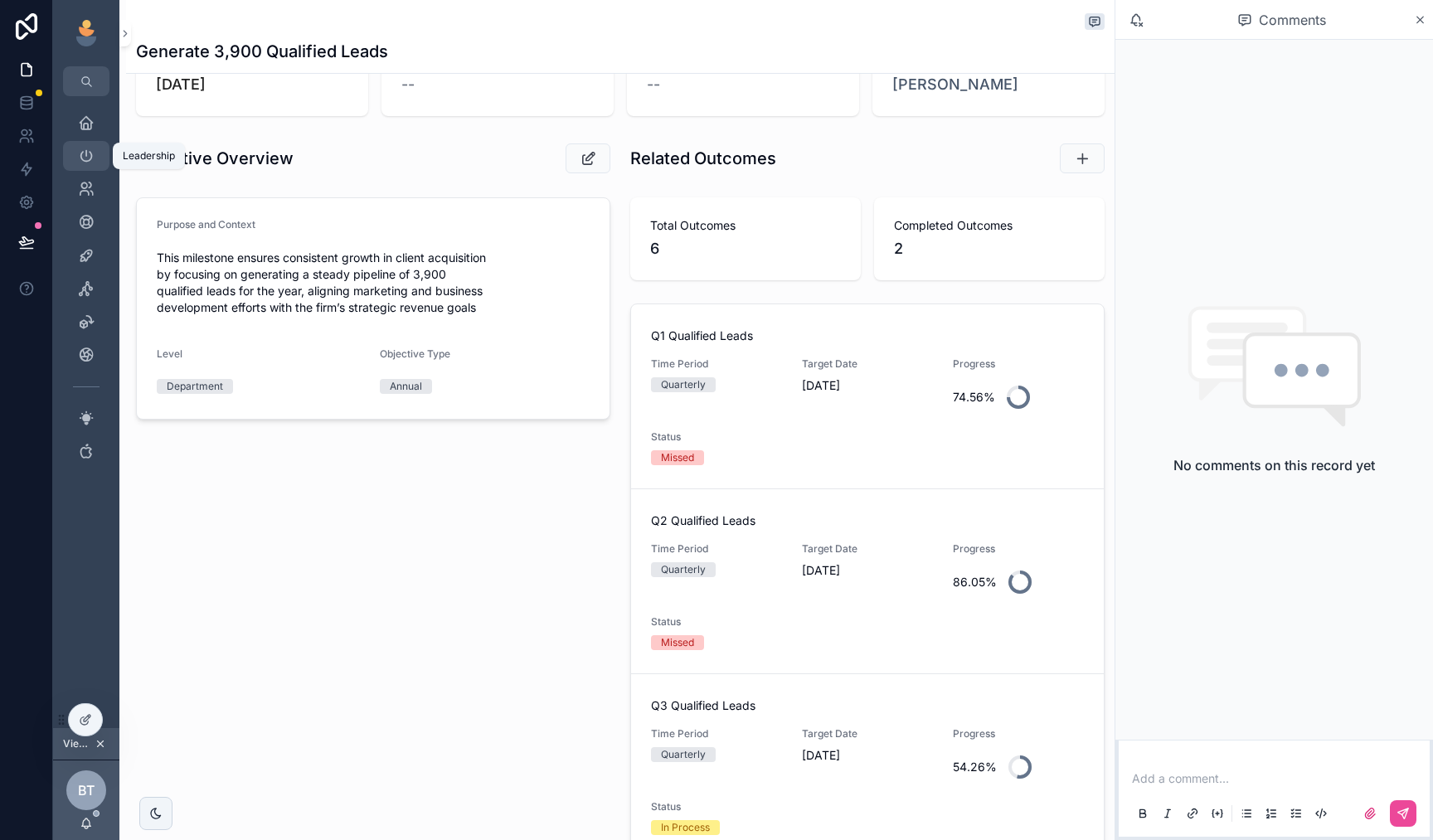
click at [89, 163] on icon "scrollable content" at bounding box center [86, 156] width 17 height 17
